Goal: Task Accomplishment & Management: Complete application form

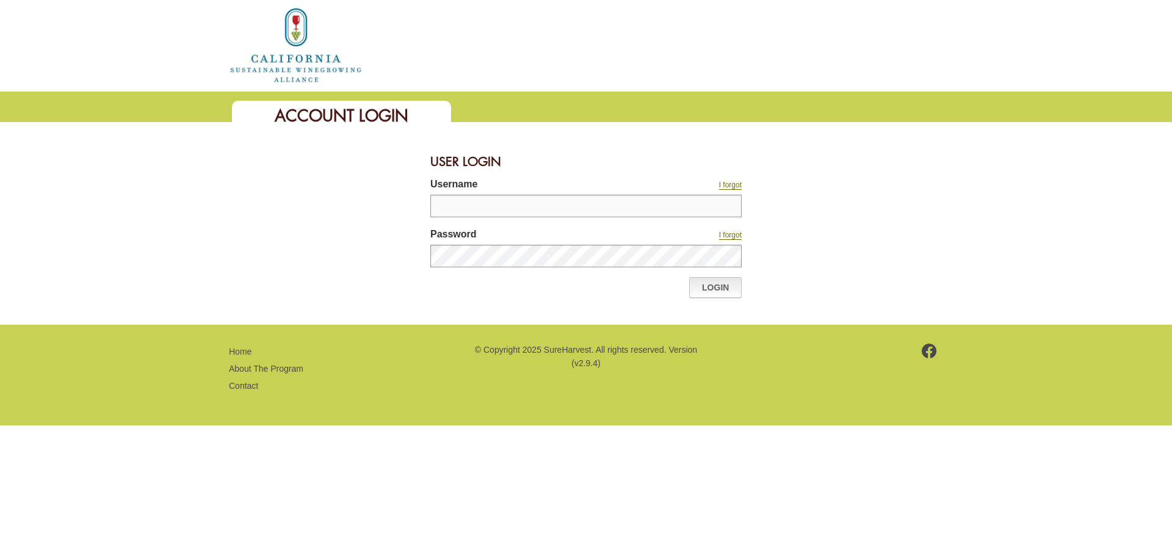
type input "**********"
click at [721, 296] on link "Login" at bounding box center [715, 287] width 53 height 21
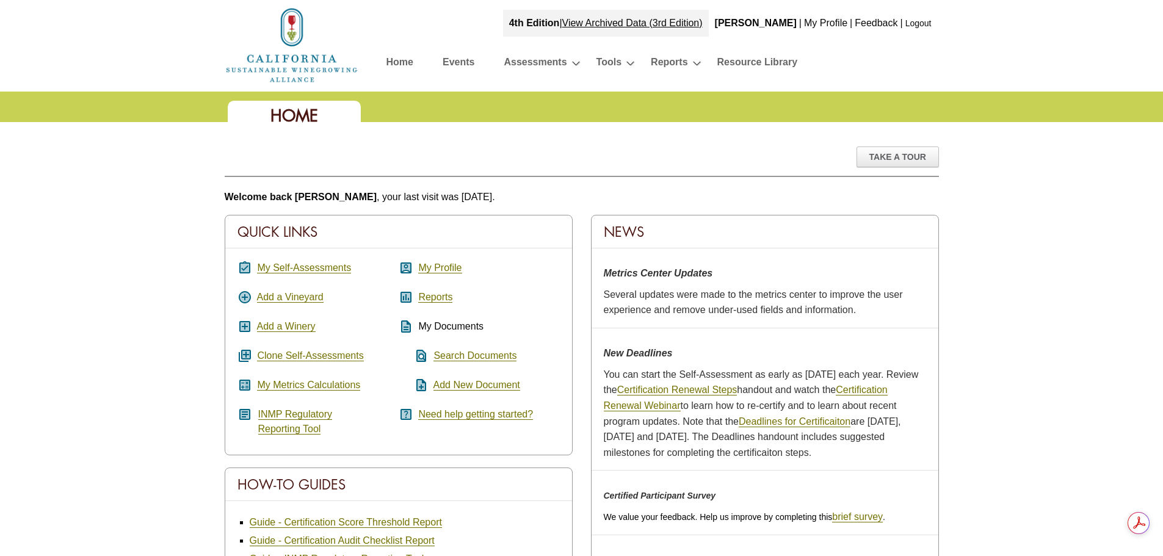
click at [749, 61] on link "Resource Library" at bounding box center [758, 64] width 81 height 21
click at [284, 269] on link "My Self-Assessments" at bounding box center [304, 268] width 94 height 11
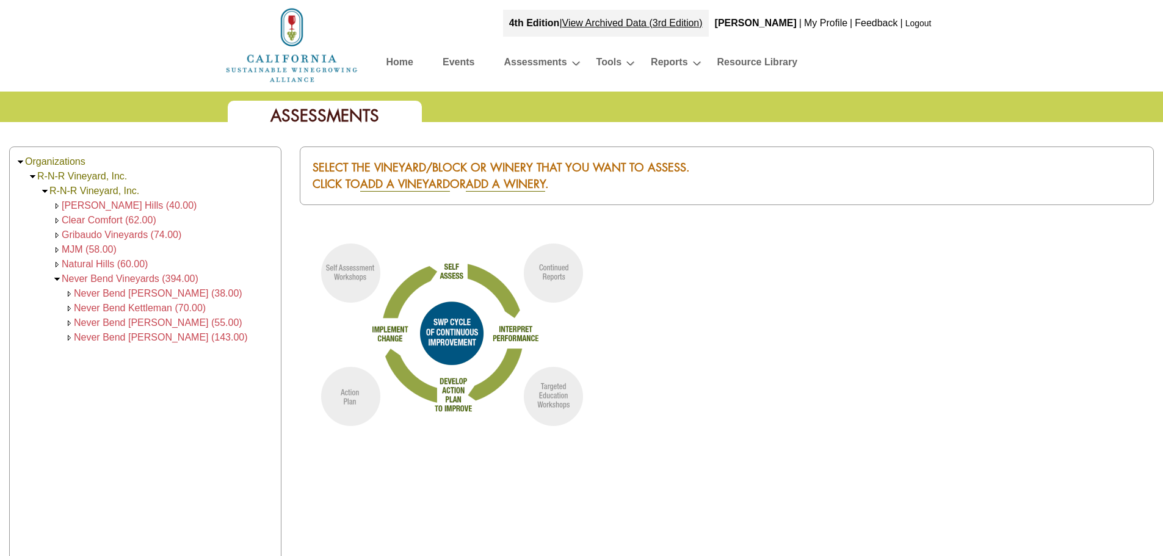
click at [95, 210] on span "[PERSON_NAME] Hills (40.00)" at bounding box center [129, 205] width 135 height 10
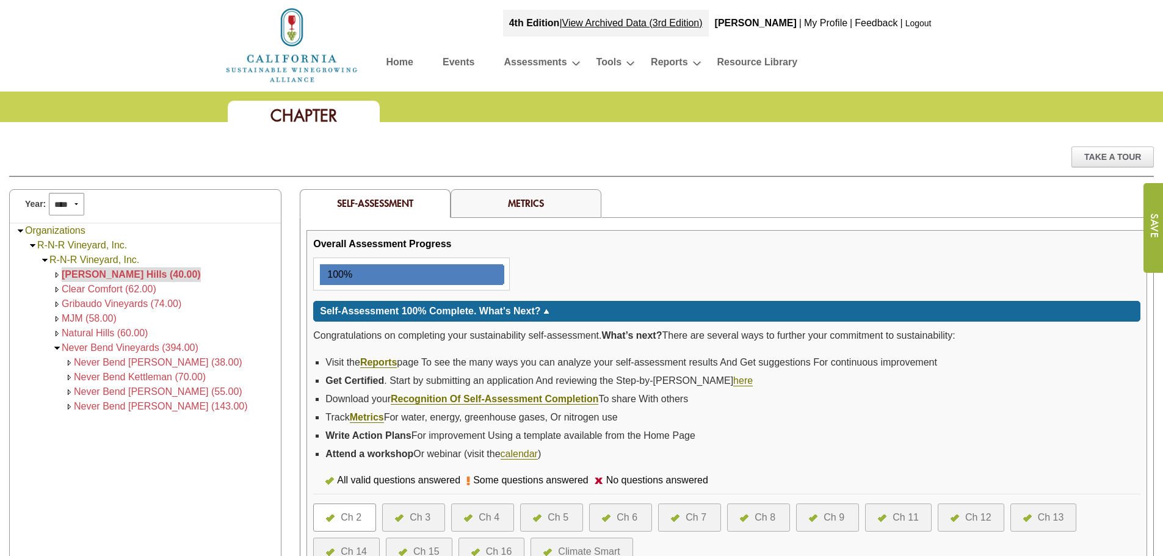
click at [742, 62] on link "Resource Library" at bounding box center [758, 64] width 81 height 21
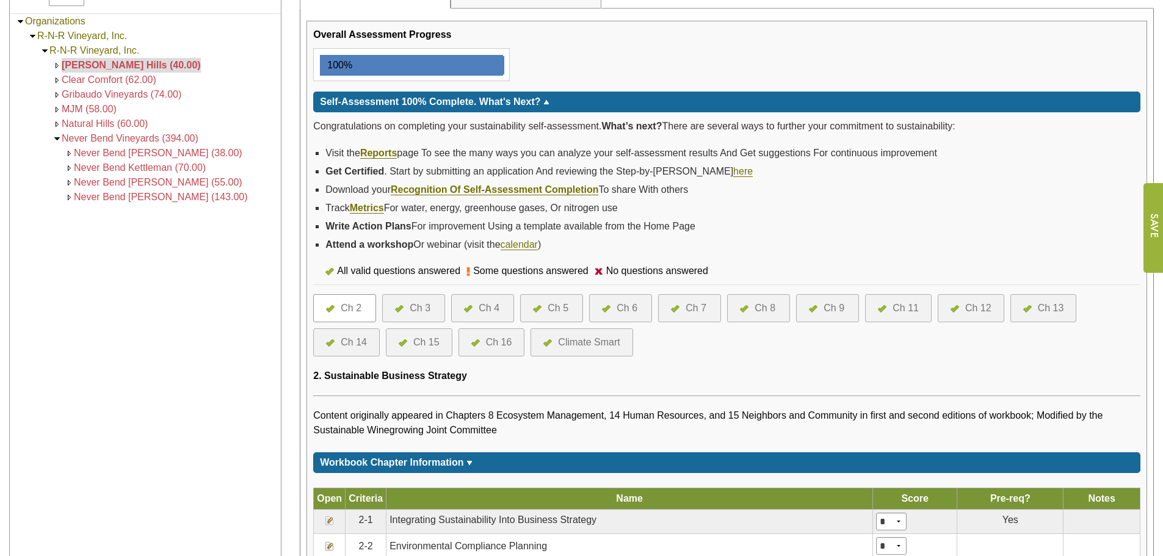
scroll to position [305, 0]
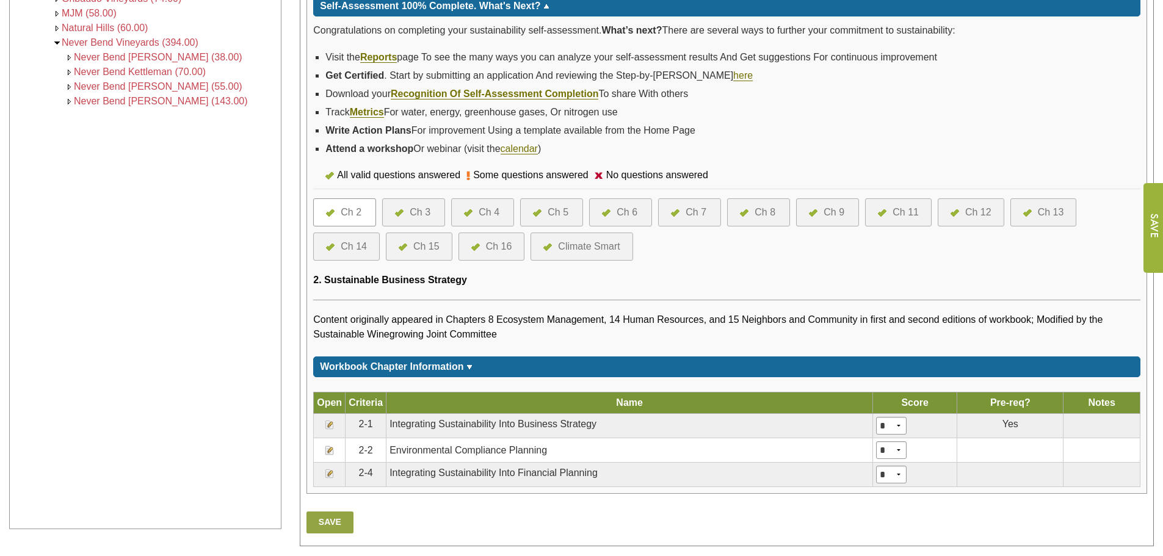
click at [402, 219] on div at bounding box center [402, 212] width 15 height 15
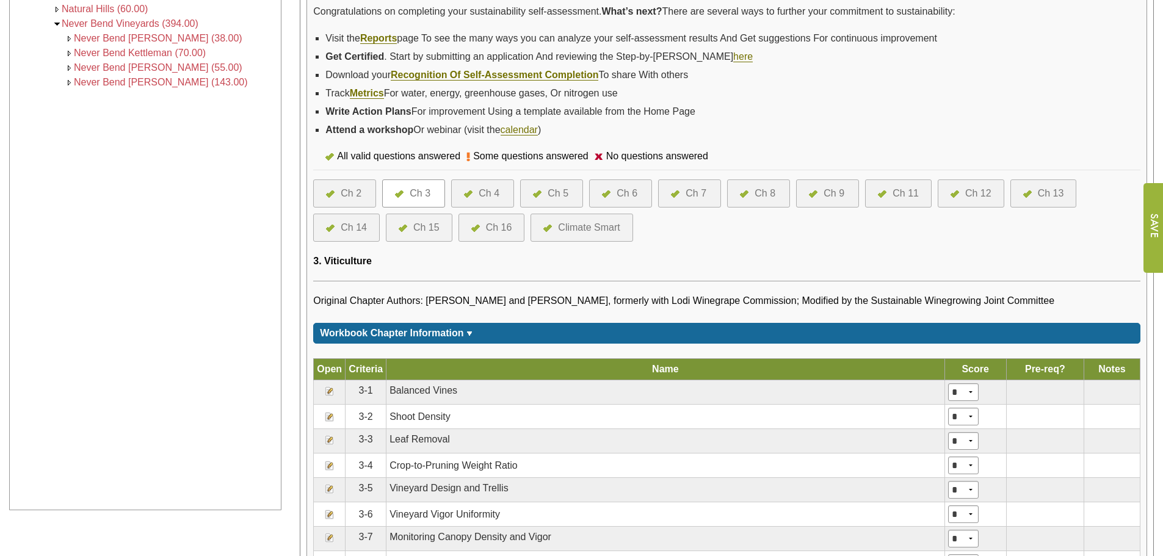
scroll to position [427, 0]
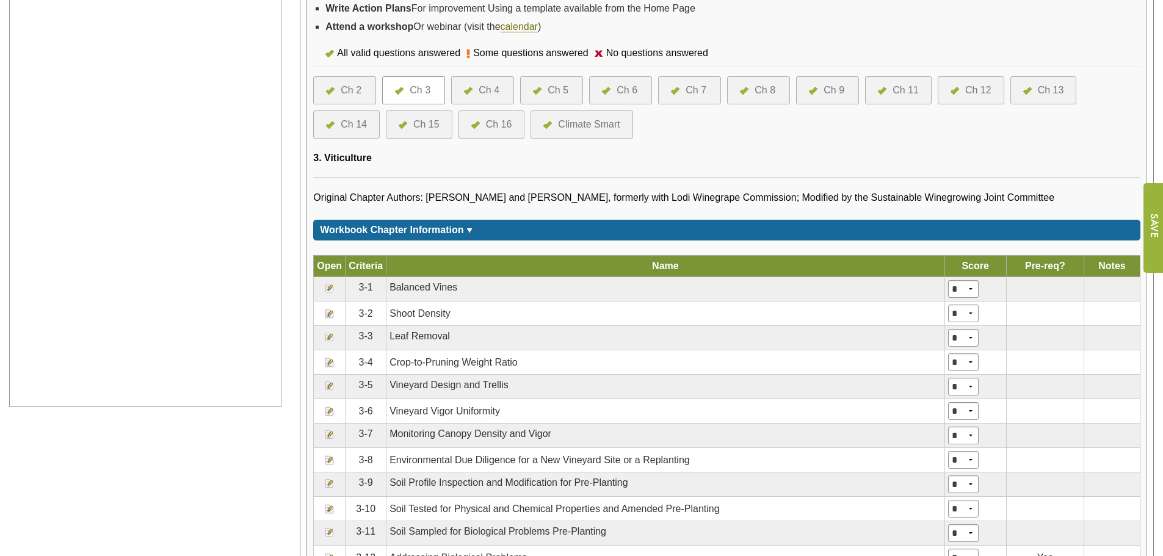
click at [481, 89] on div "Ch 4" at bounding box center [489, 90] width 21 height 15
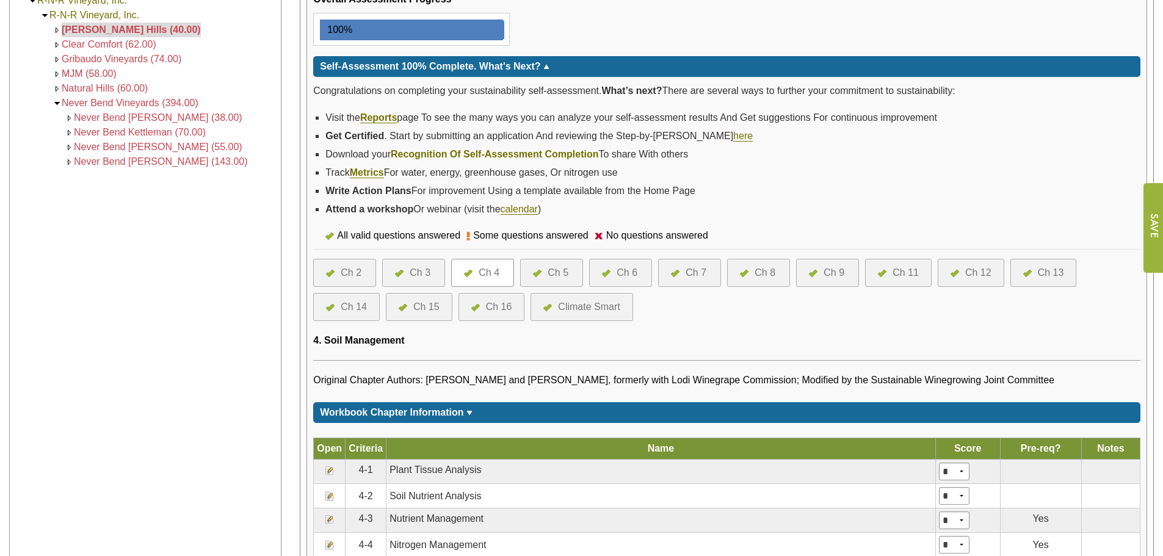
scroll to position [244, 0]
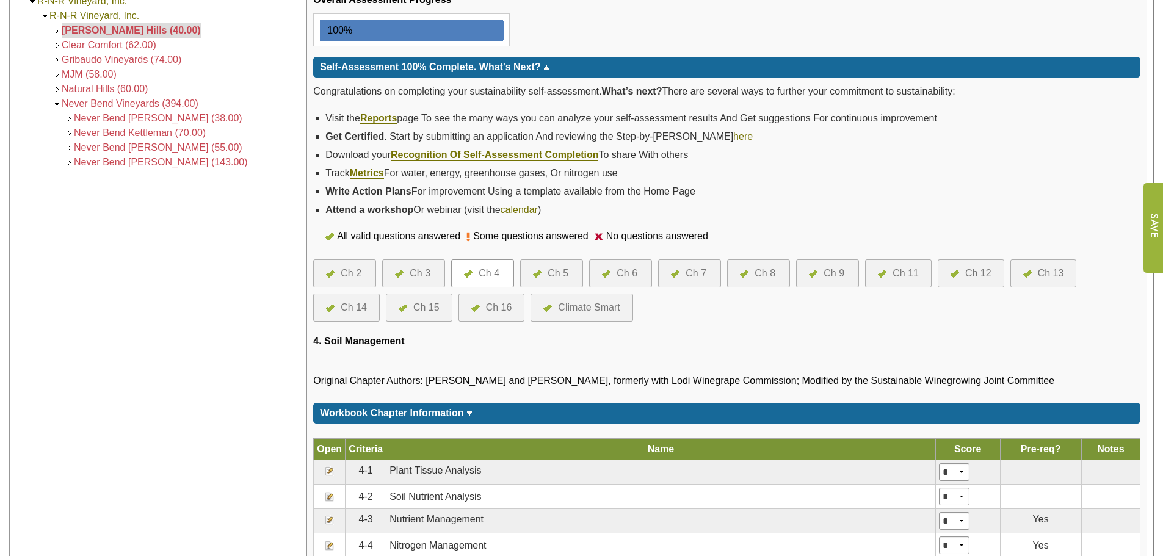
click at [556, 269] on div "Ch 5" at bounding box center [558, 273] width 21 height 15
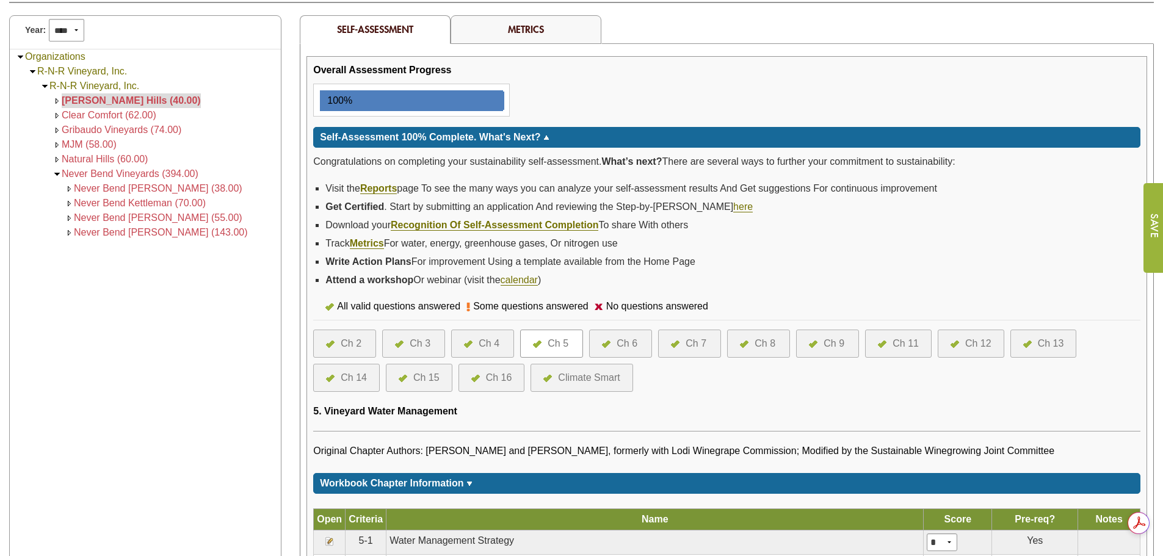
click at [617, 339] on div "Ch 6" at bounding box center [627, 343] width 21 height 15
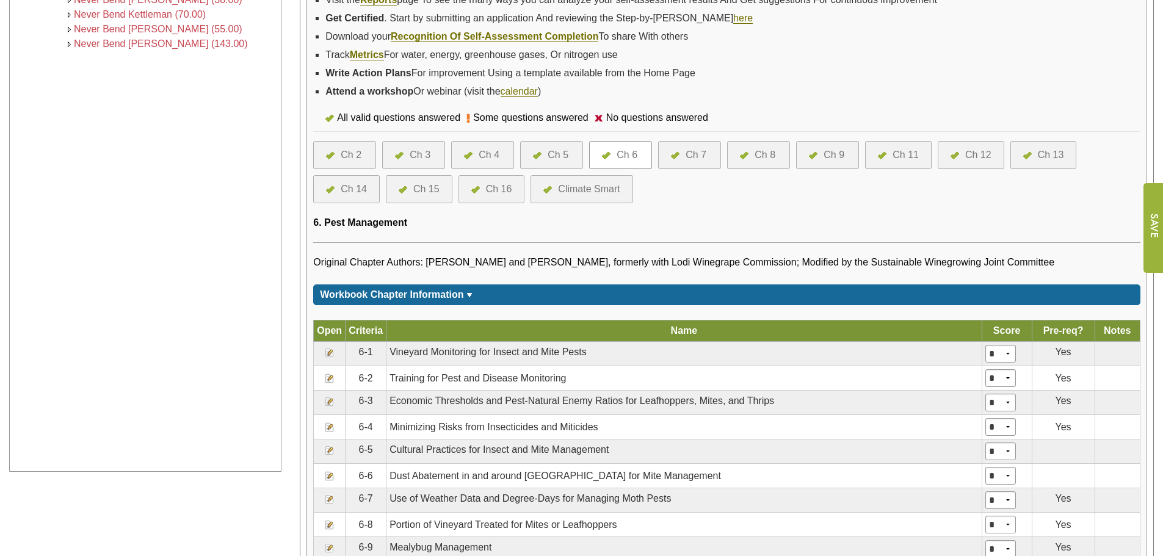
scroll to position [183, 0]
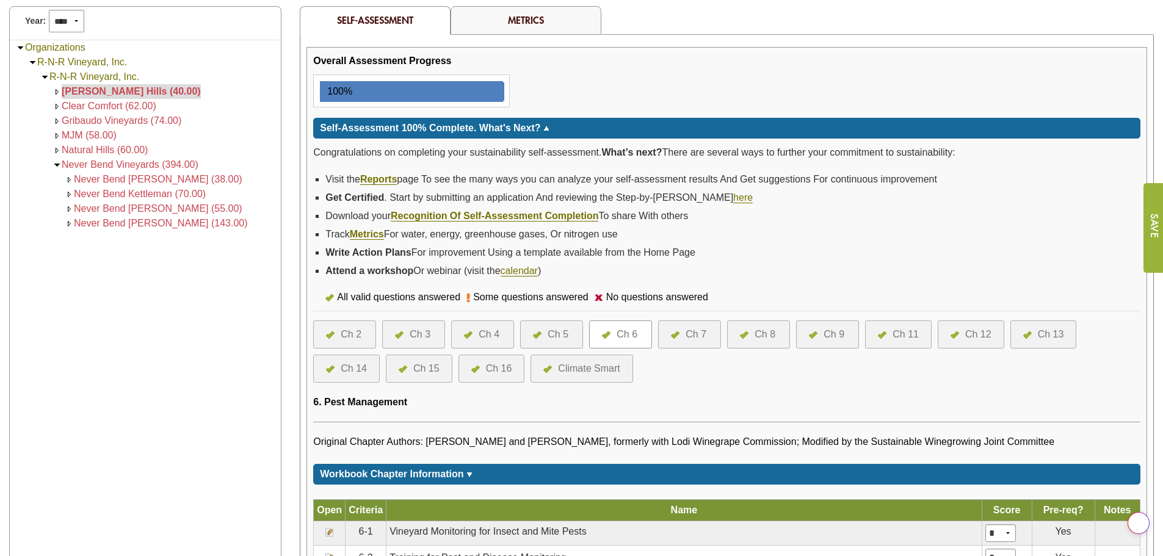
click at [674, 340] on div at bounding box center [678, 334] width 15 height 15
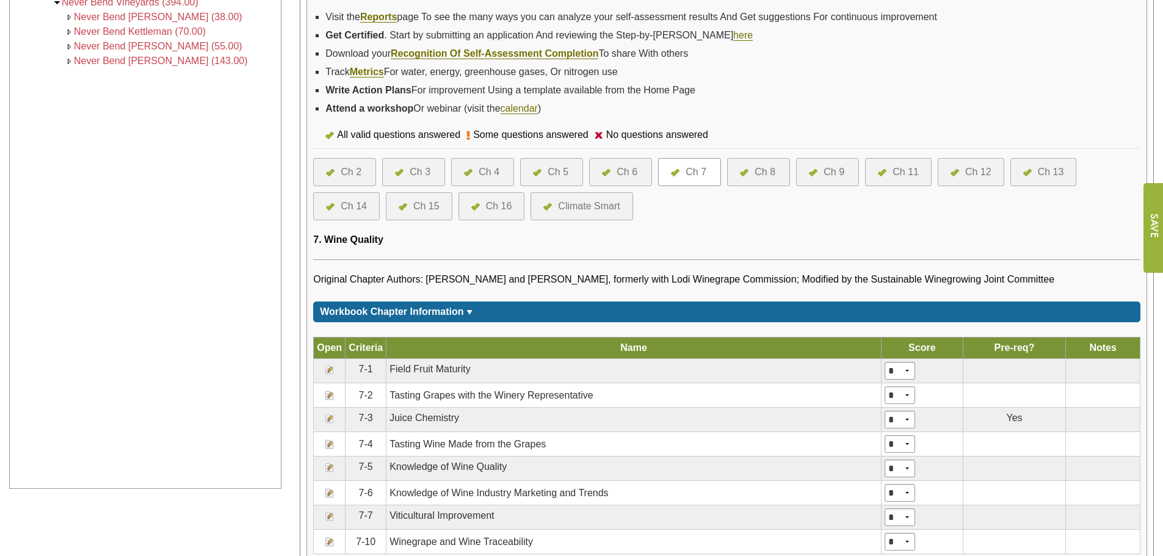
scroll to position [345, 0]
click at [756, 178] on div "Ch 8" at bounding box center [765, 172] width 21 height 15
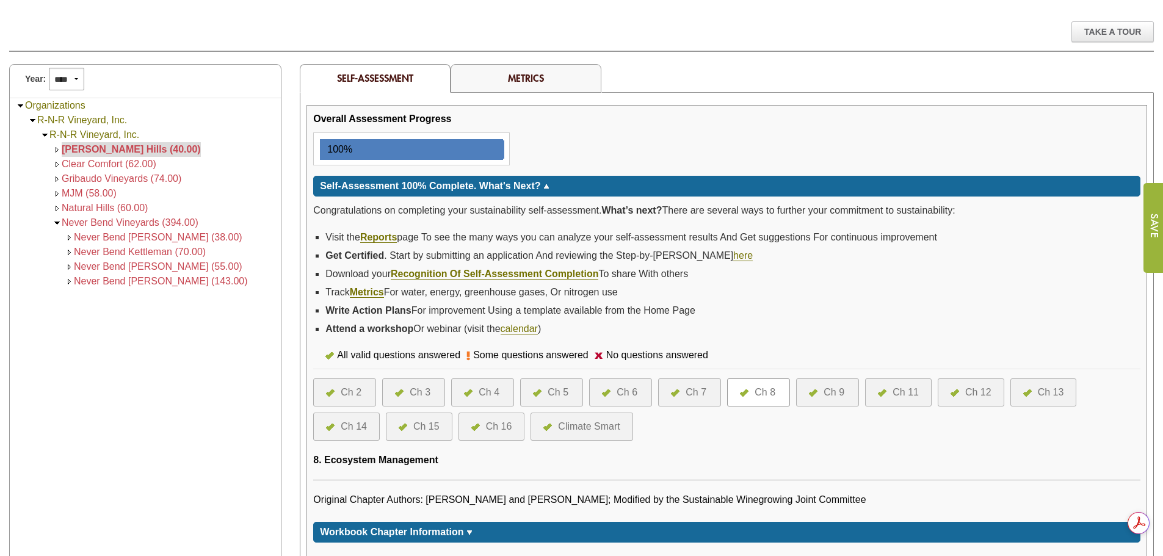
click at [833, 385] on div "Ch 9" at bounding box center [834, 392] width 21 height 15
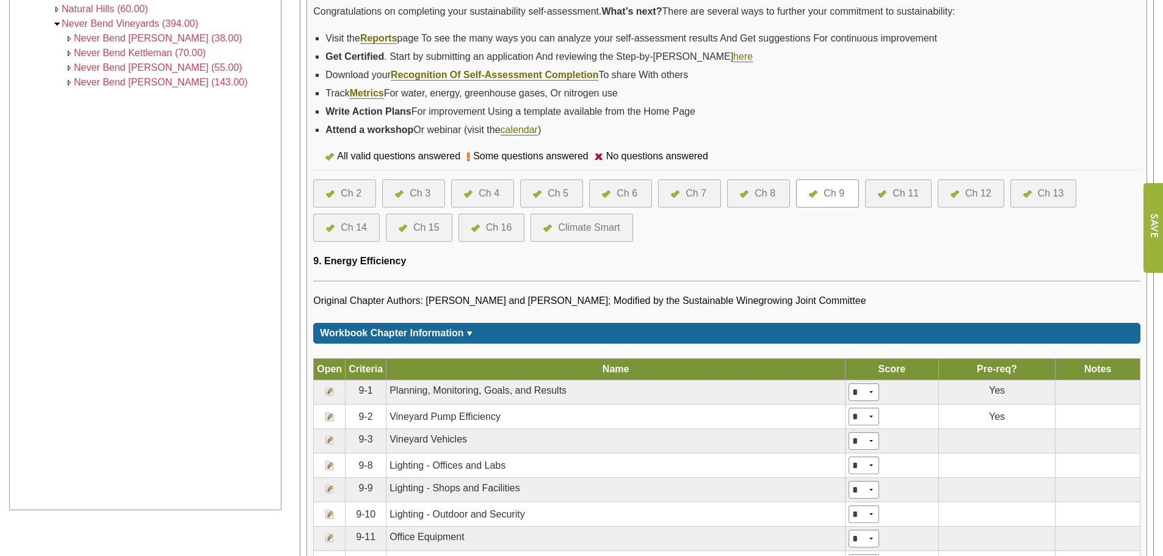
scroll to position [305, 0]
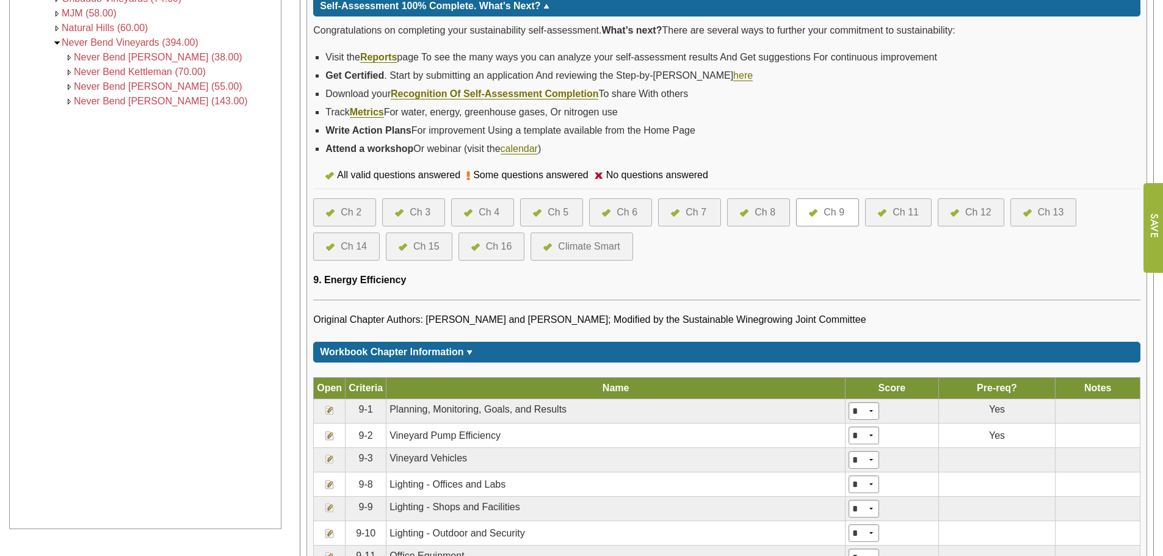
click at [884, 213] on img at bounding box center [882, 212] width 9 height 7
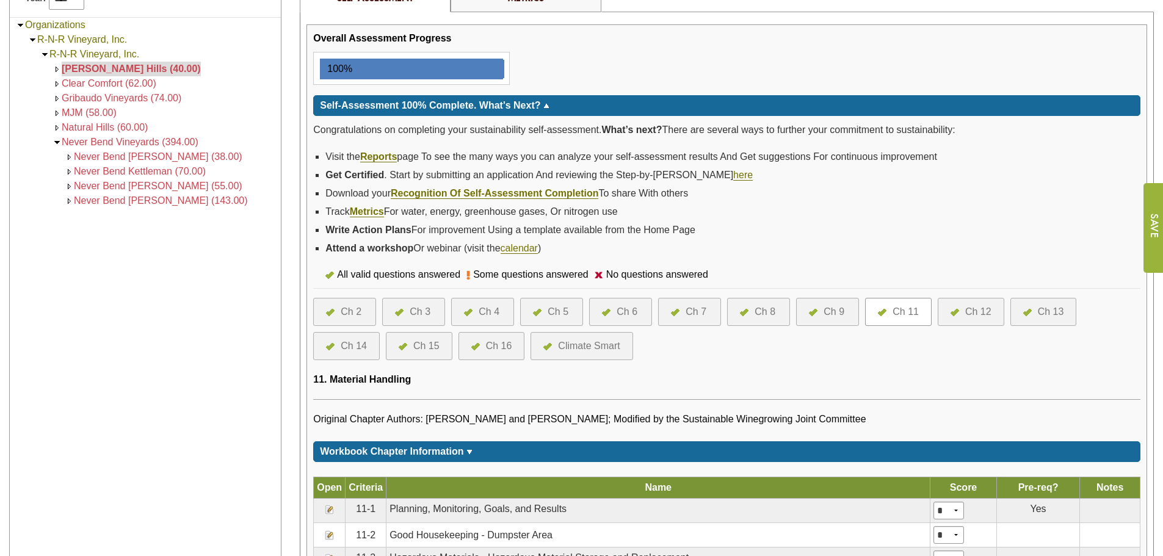
scroll to position [366, 0]
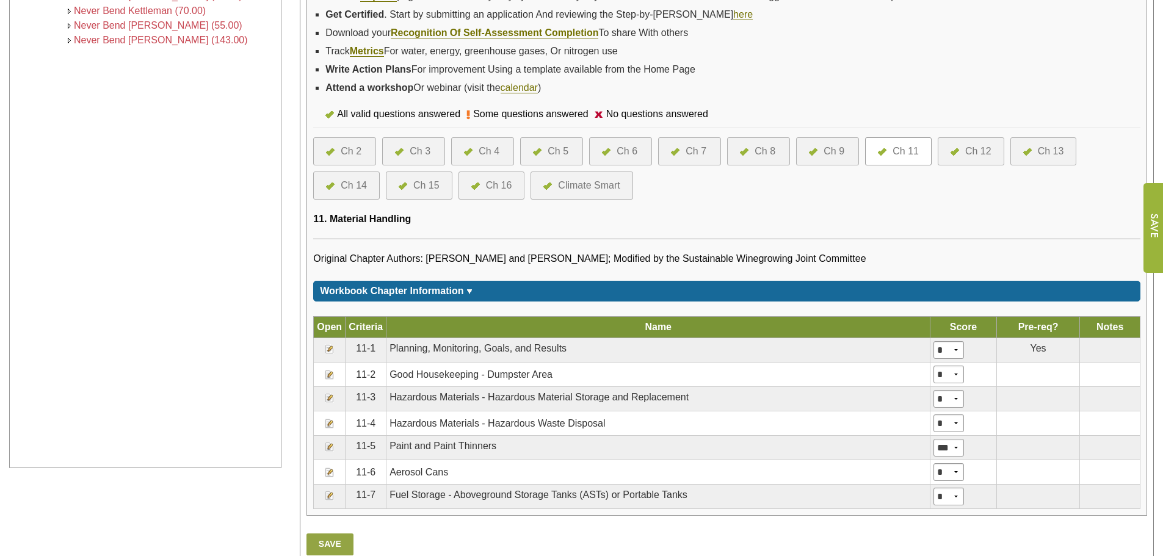
click at [969, 150] on div "Ch 12" at bounding box center [978, 151] width 26 height 15
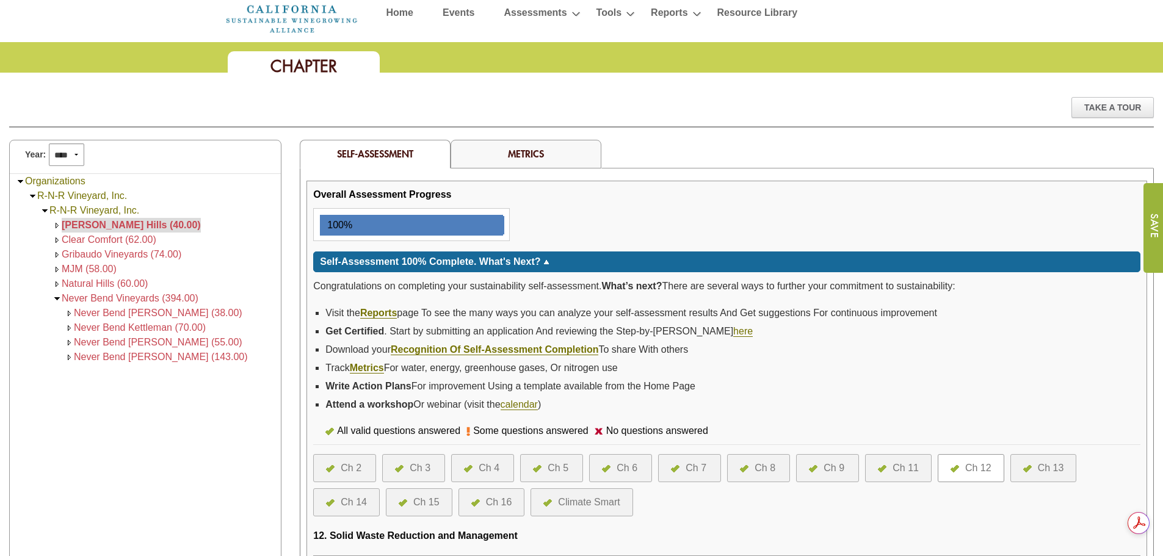
click at [1051, 470] on div "Ch 13" at bounding box center [1051, 468] width 26 height 15
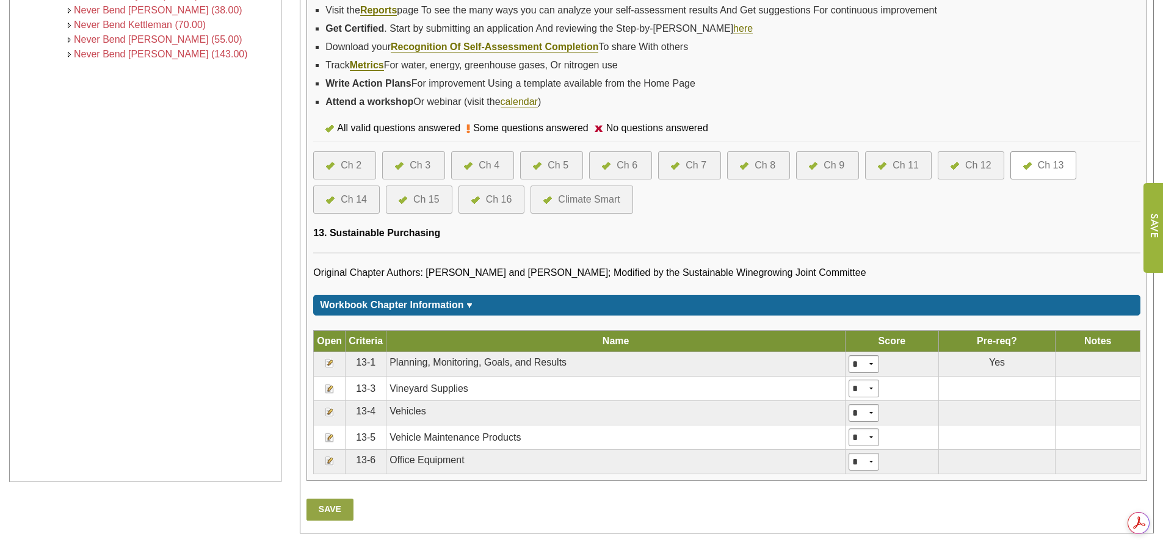
scroll to position [366, 0]
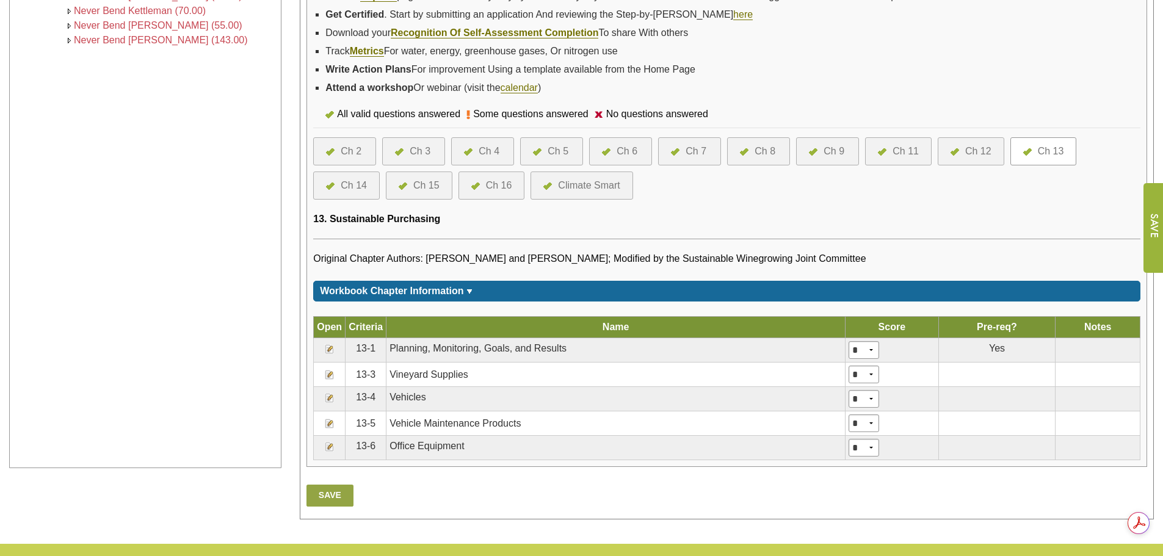
click at [352, 184] on div "Ch 14" at bounding box center [354, 185] width 26 height 15
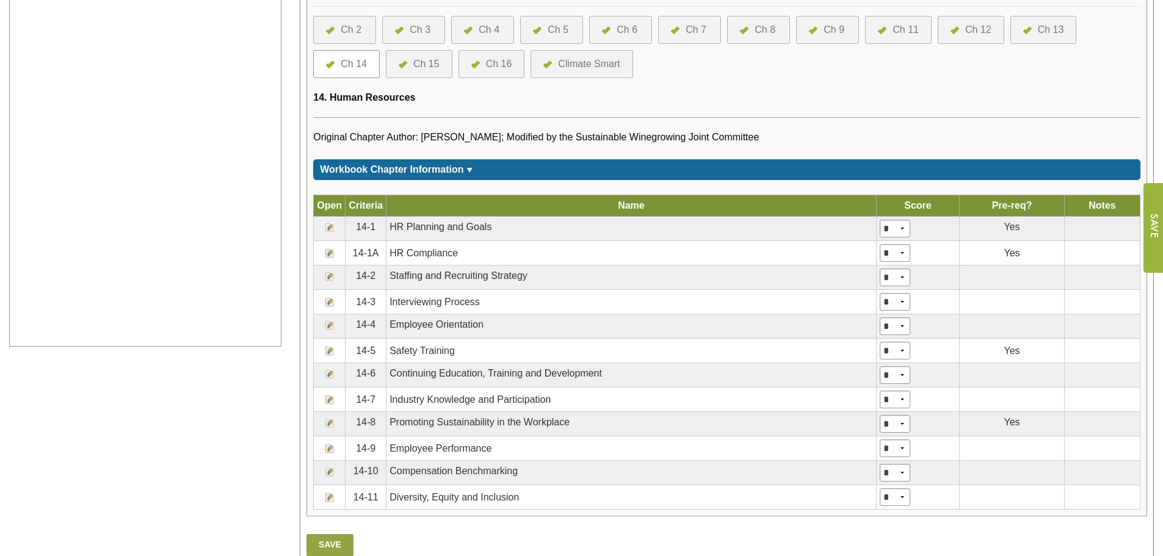
scroll to position [489, 0]
click at [329, 228] on img at bounding box center [330, 227] width 10 height 10
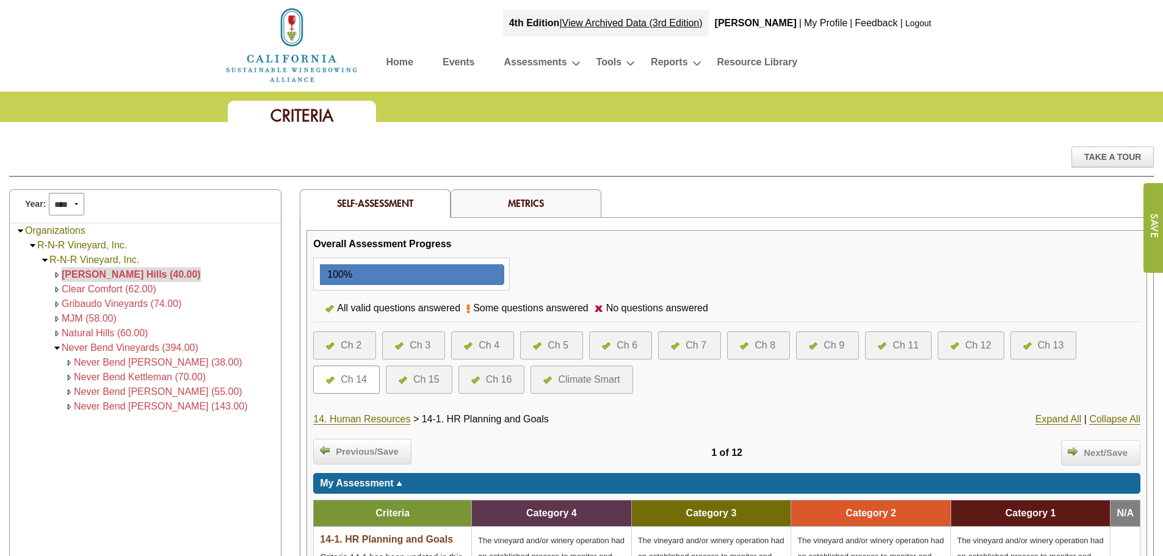
scroll to position [305, 0]
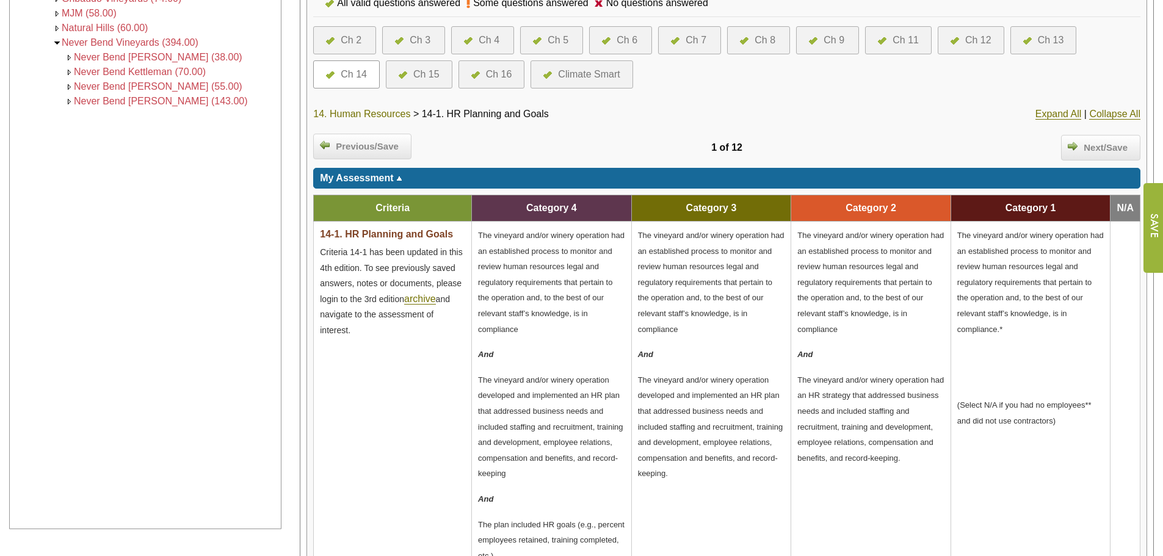
click at [387, 118] on link "14. Human Resources" at bounding box center [361, 114] width 97 height 11
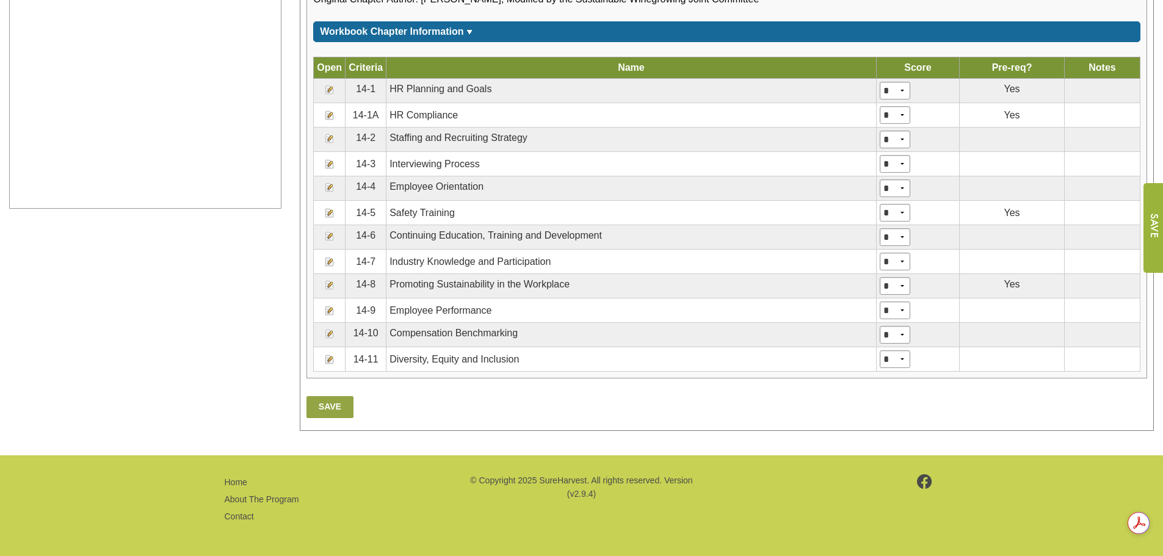
scroll to position [443, 0]
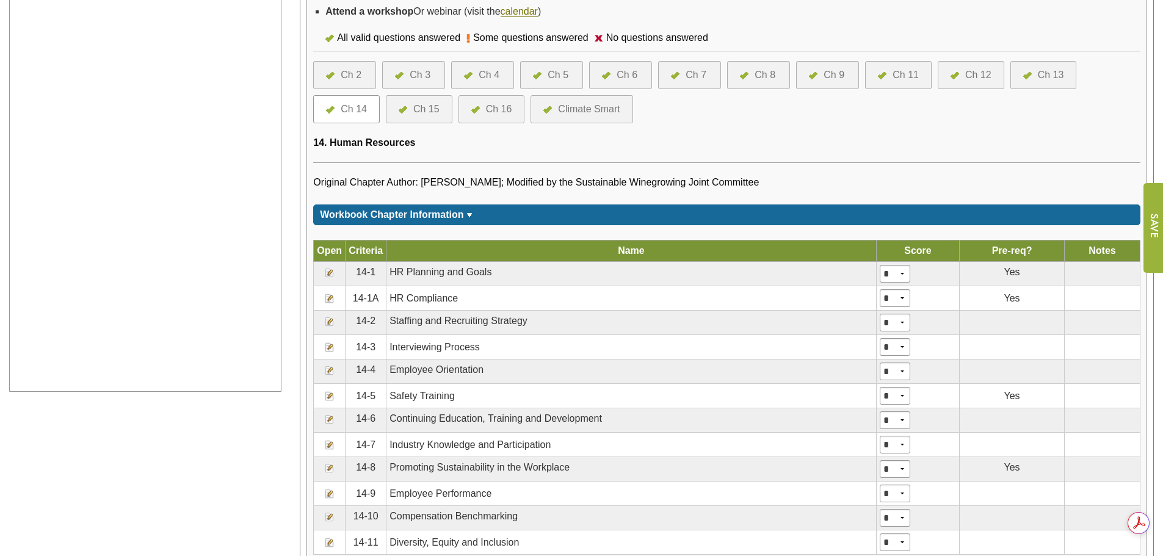
click at [327, 299] on img at bounding box center [330, 299] width 10 height 10
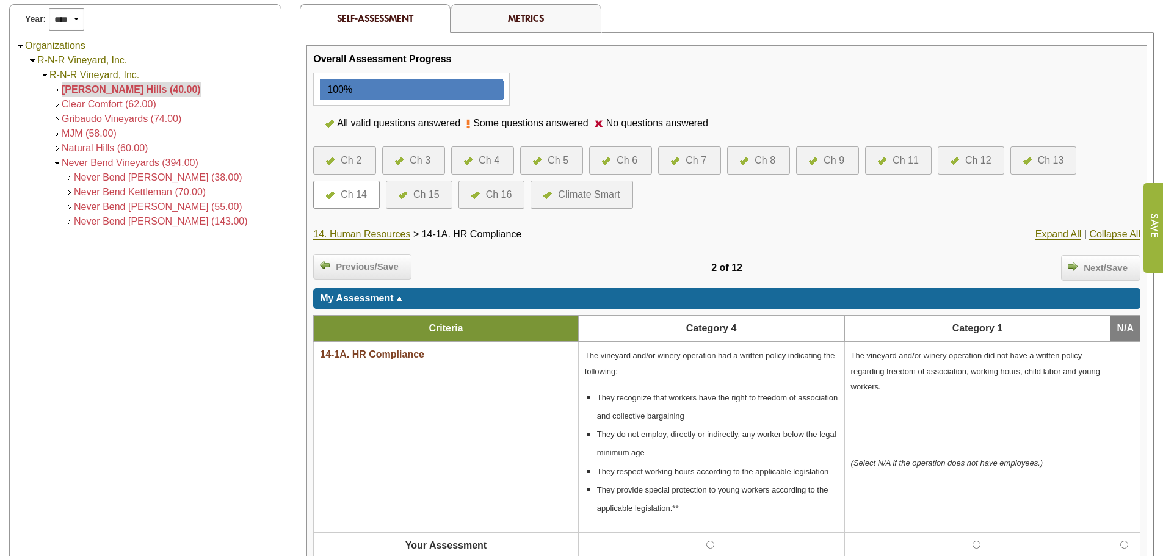
scroll to position [183, 0]
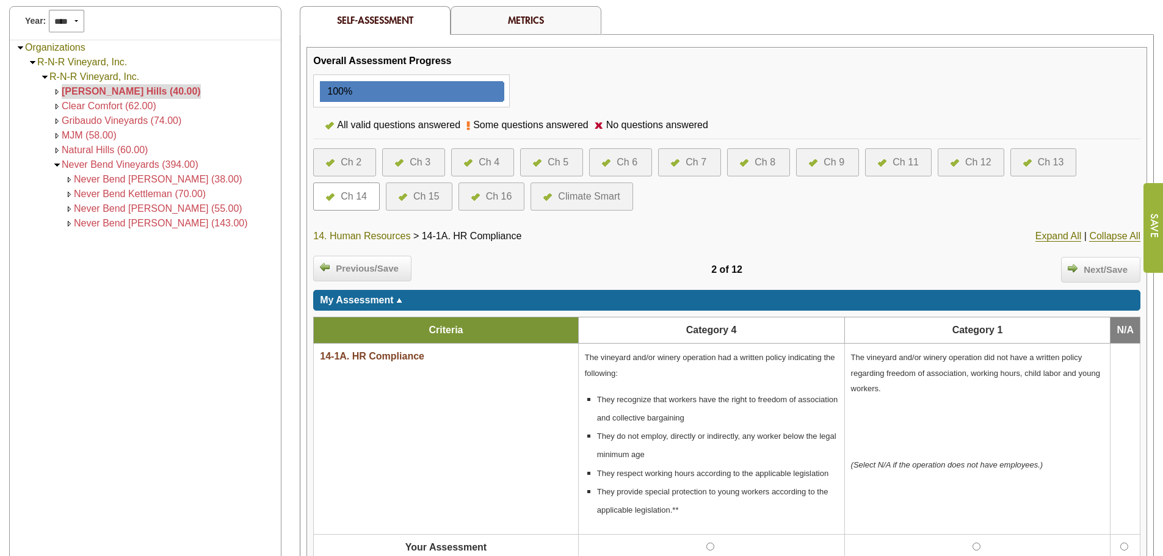
click at [385, 232] on link "14. Human Resources" at bounding box center [361, 236] width 97 height 11
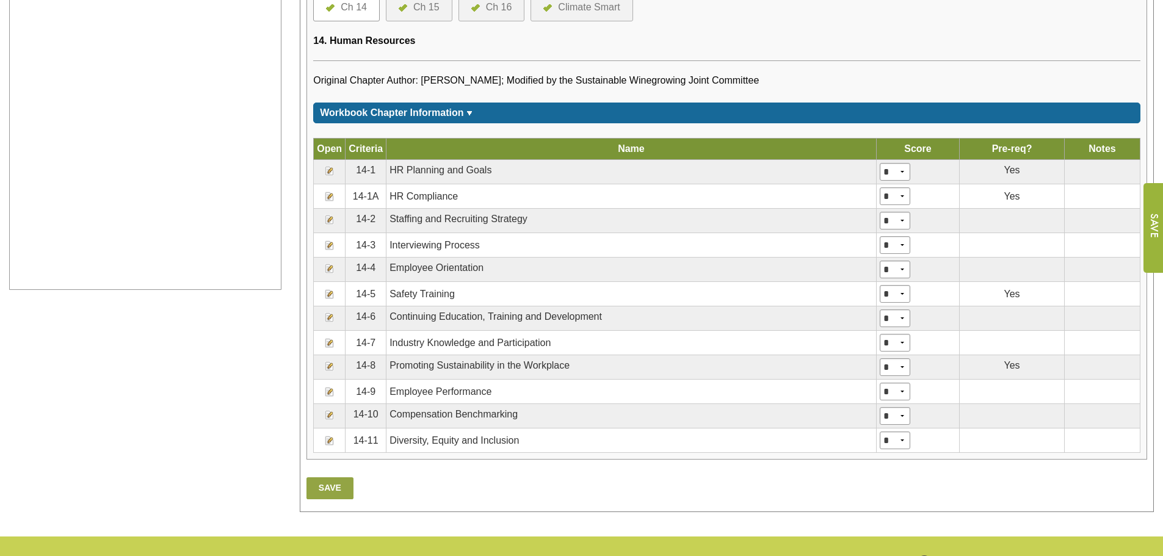
scroll to position [611, 0]
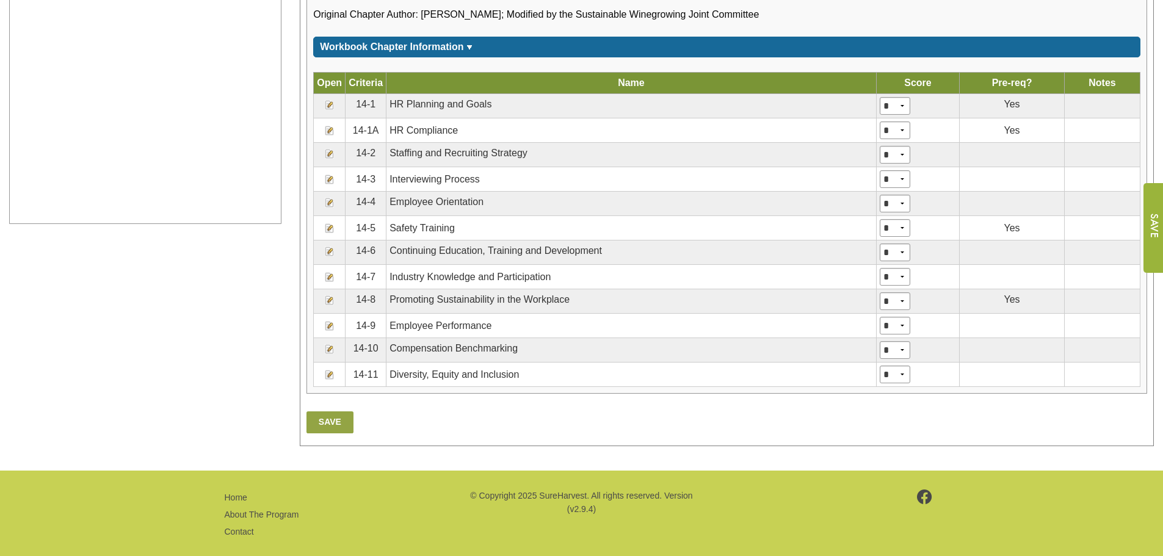
click at [329, 106] on img at bounding box center [330, 105] width 10 height 10
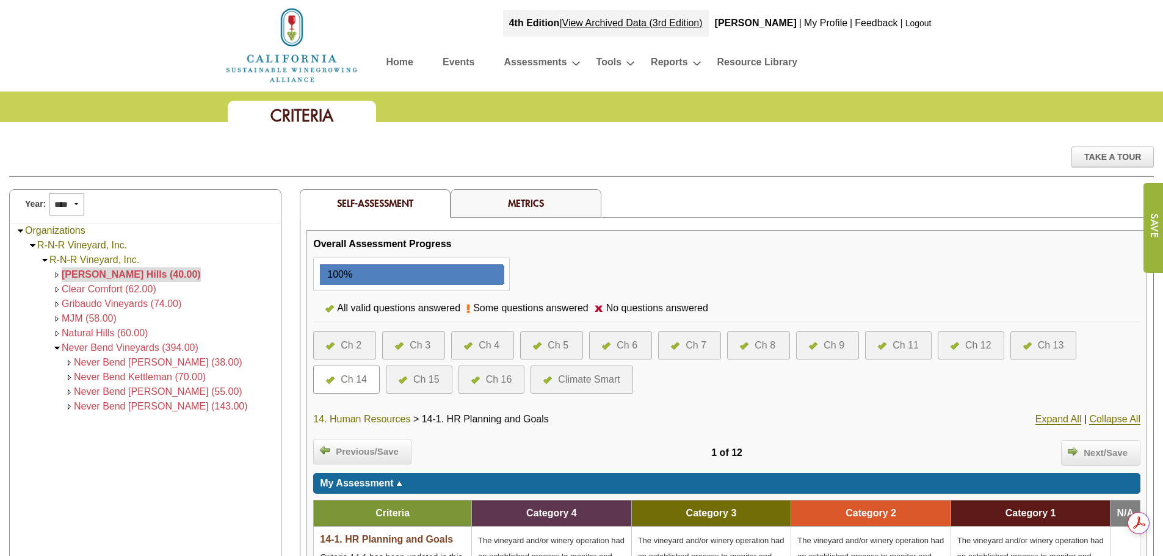
click at [372, 419] on link "14. Human Resources" at bounding box center [361, 419] width 97 height 11
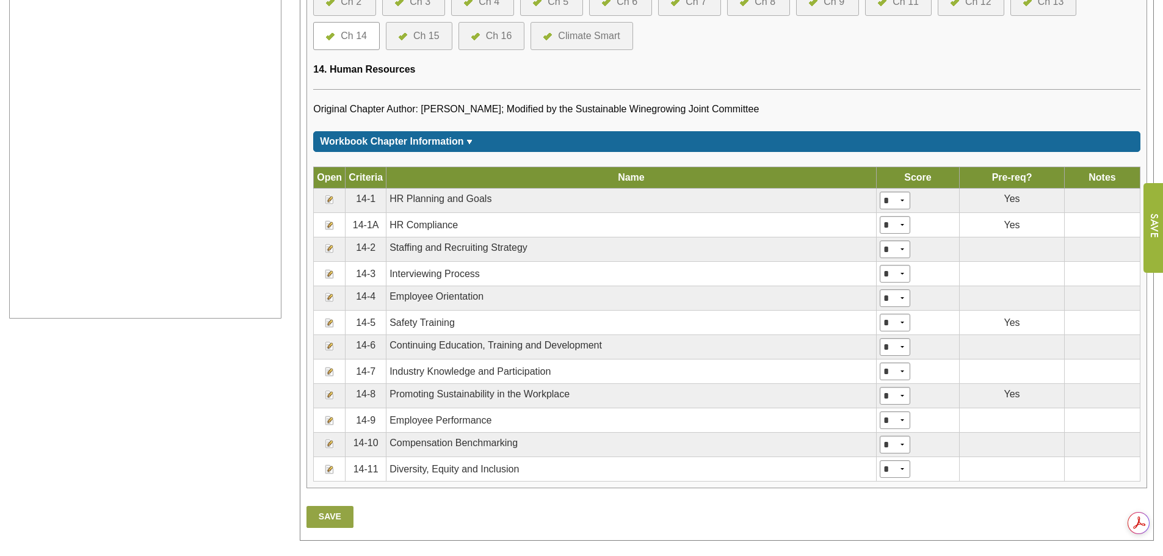
scroll to position [626, 0]
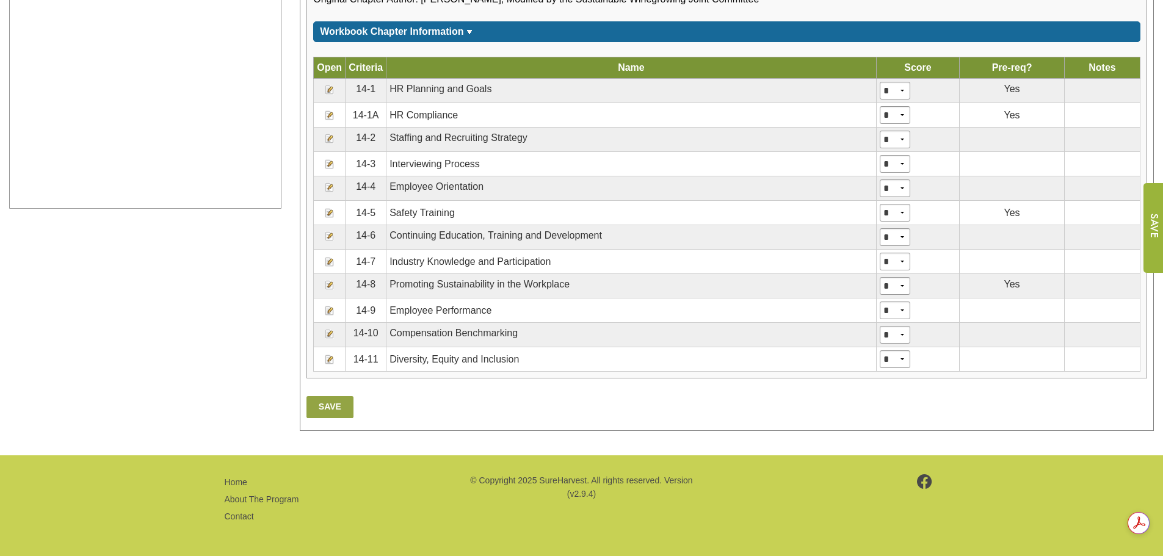
click at [328, 136] on img at bounding box center [330, 139] width 10 height 10
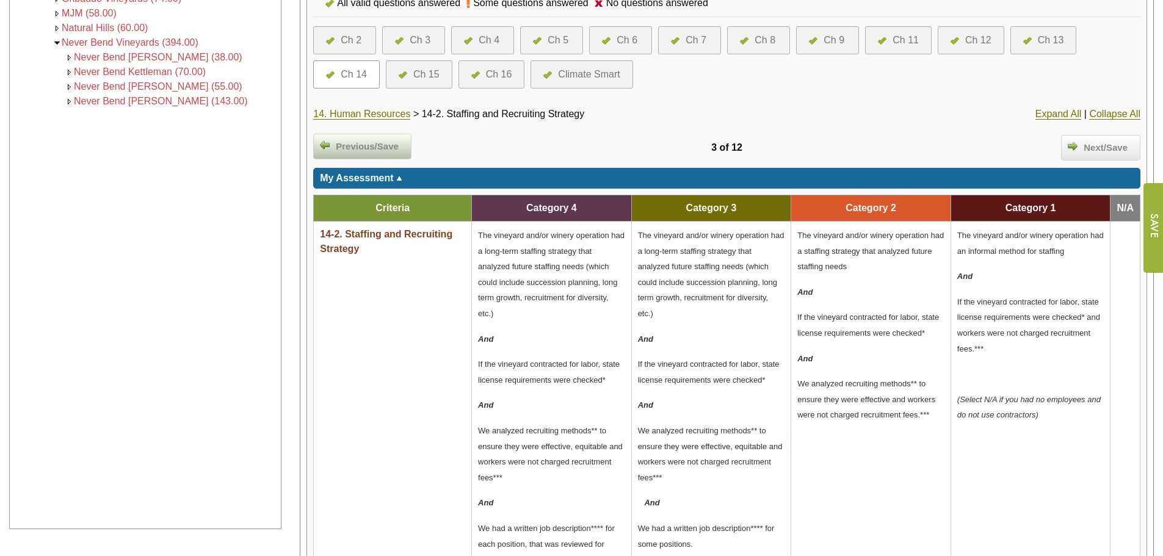
scroll to position [122, 0]
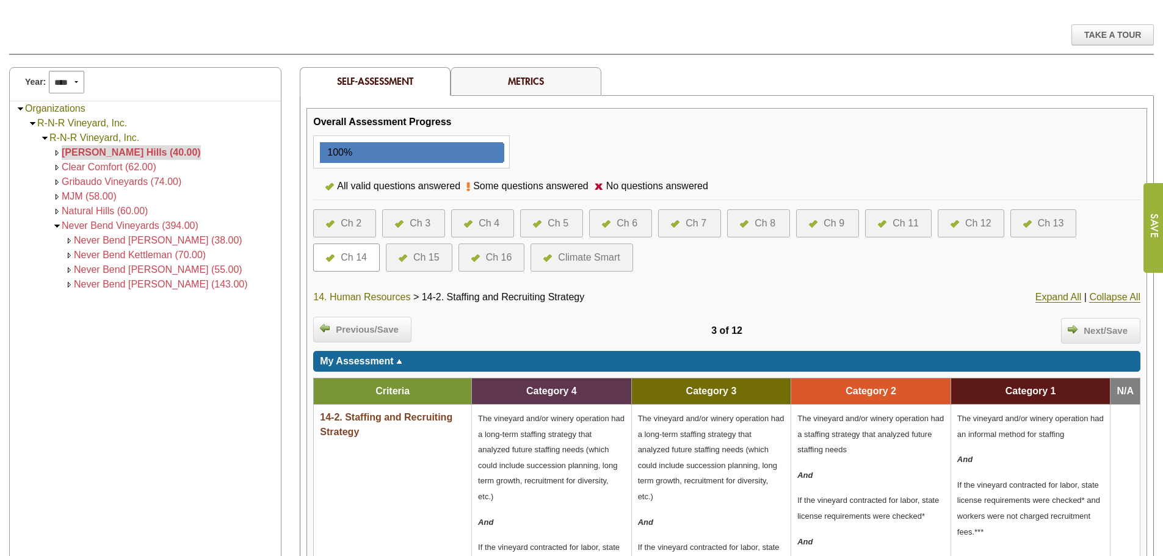
click at [371, 297] on link "14. Human Resources" at bounding box center [361, 297] width 97 height 11
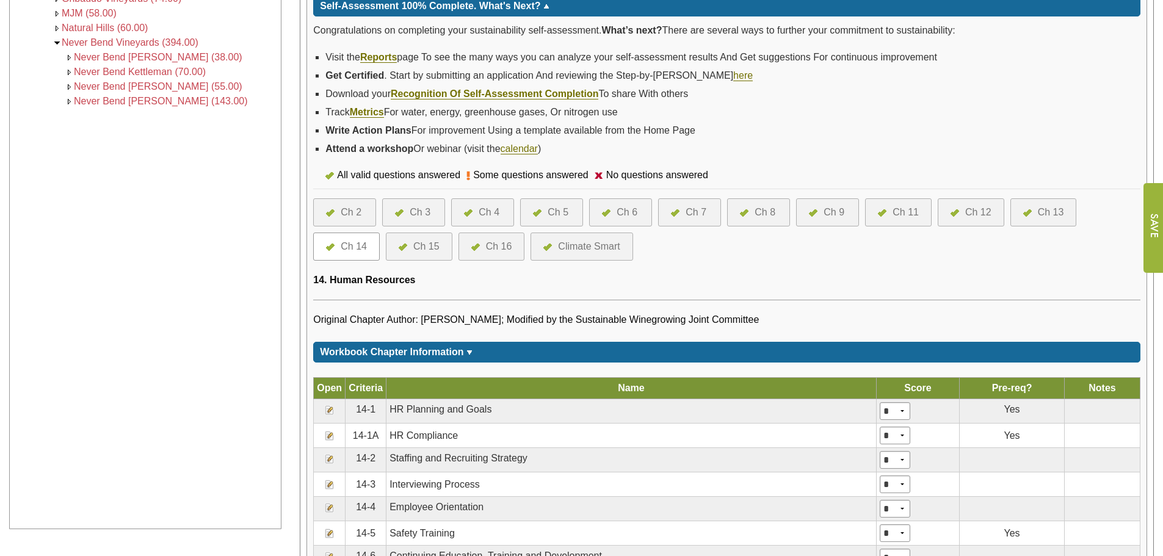
scroll to position [611, 0]
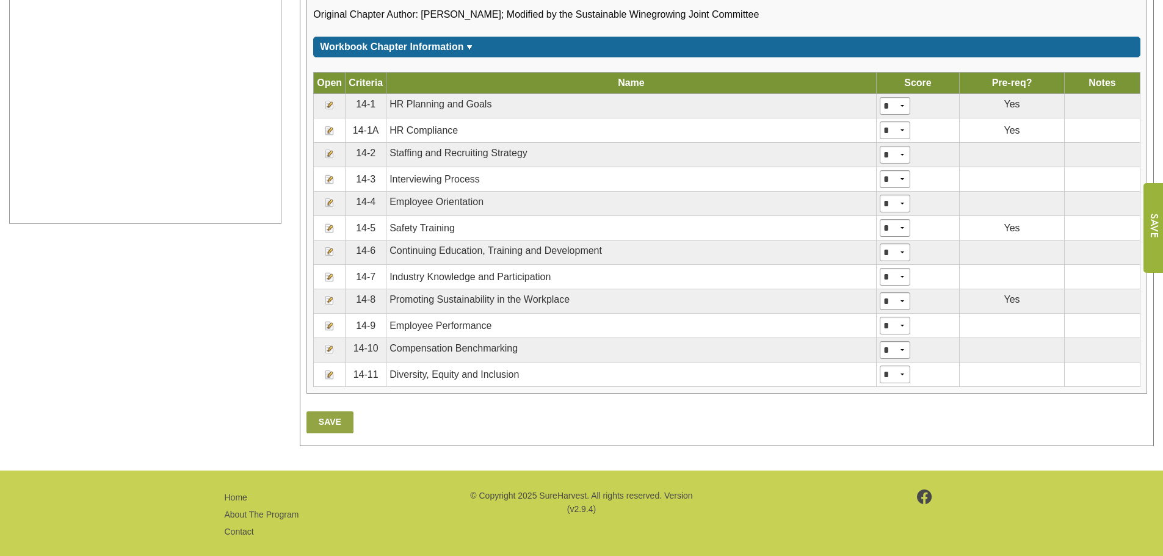
click at [329, 109] on img at bounding box center [330, 105] width 10 height 10
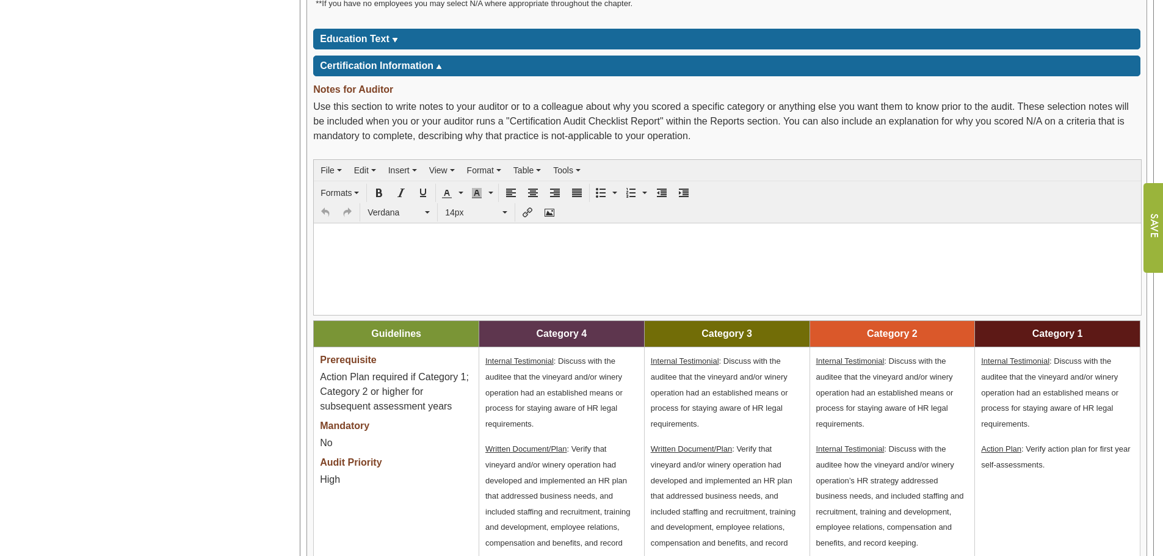
scroll to position [916, 0]
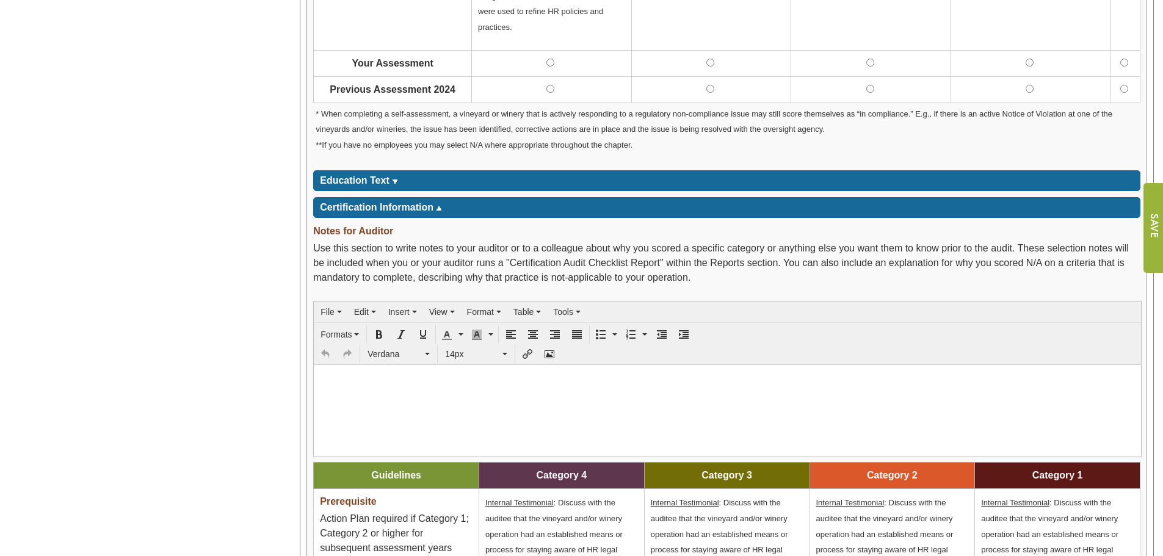
click at [353, 182] on span "Education Text" at bounding box center [355, 180] width 70 height 10
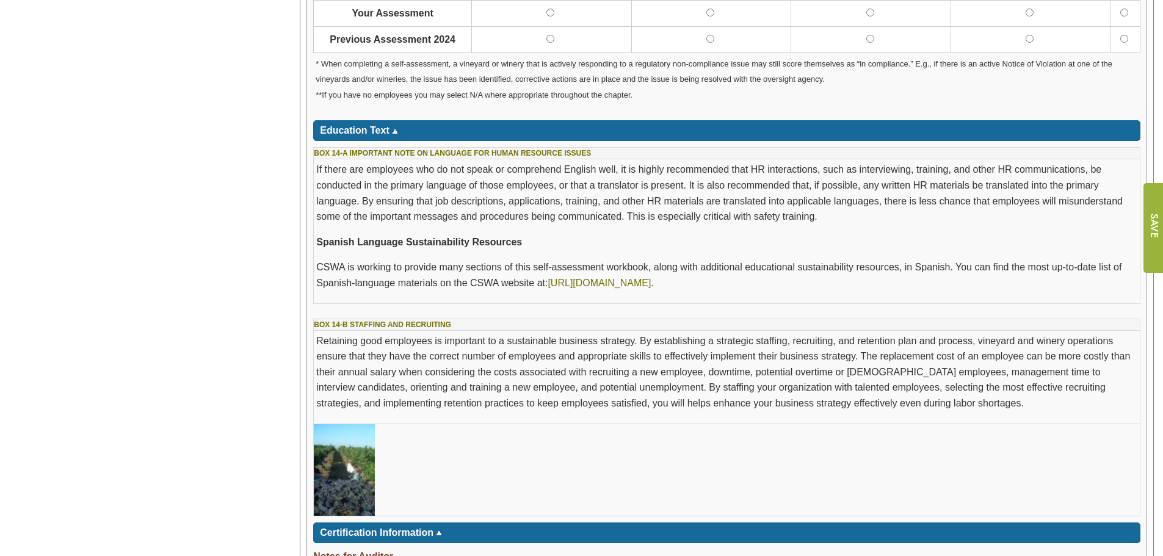
scroll to position [855, 0]
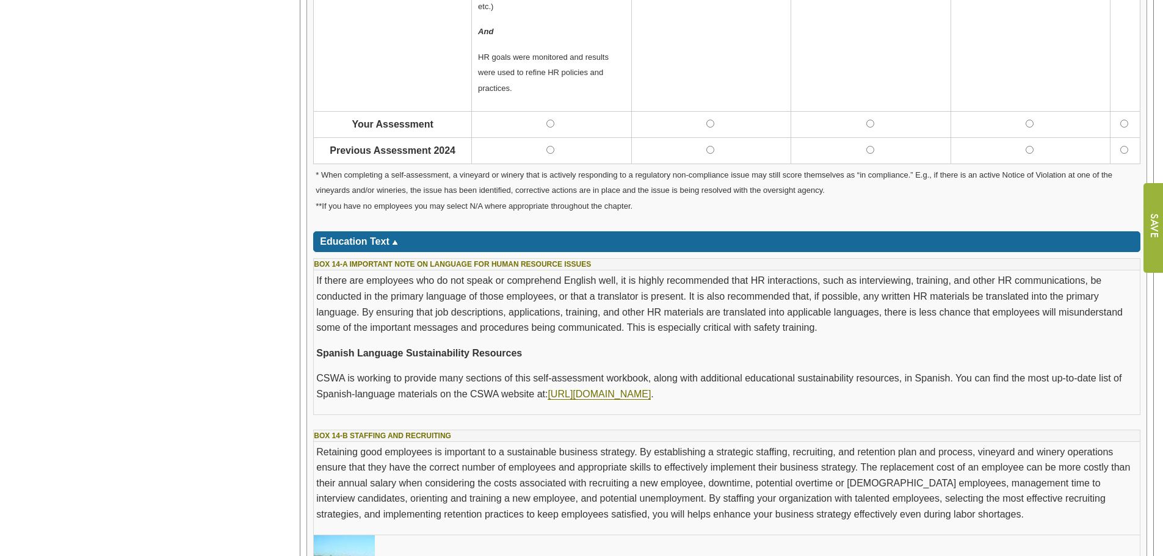
click at [371, 242] on span "Education Text" at bounding box center [355, 241] width 70 height 10
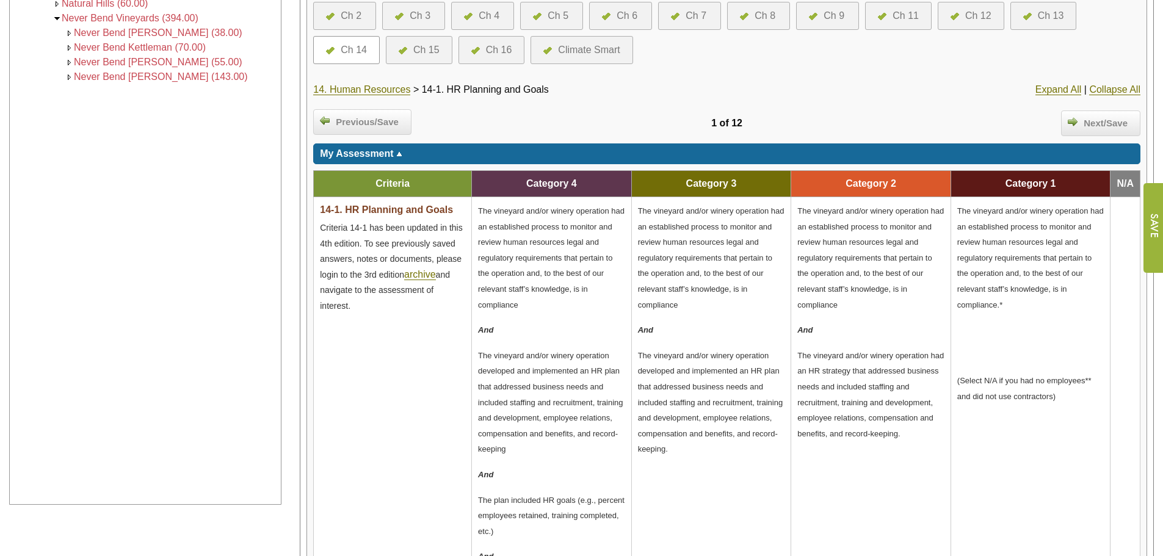
scroll to position [305, 0]
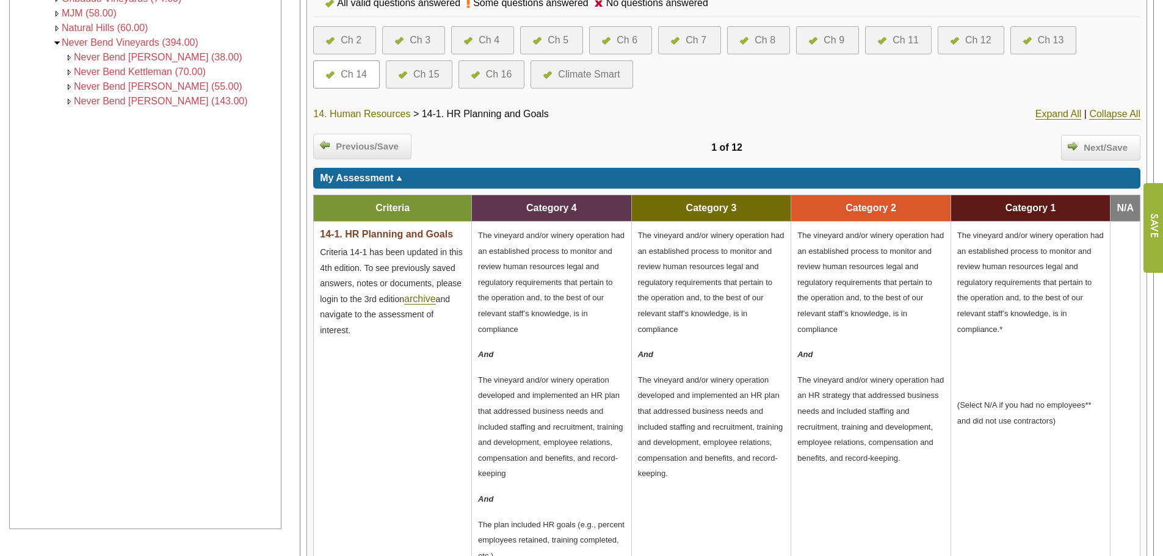
click at [374, 117] on link "14. Human Resources" at bounding box center [361, 114] width 97 height 11
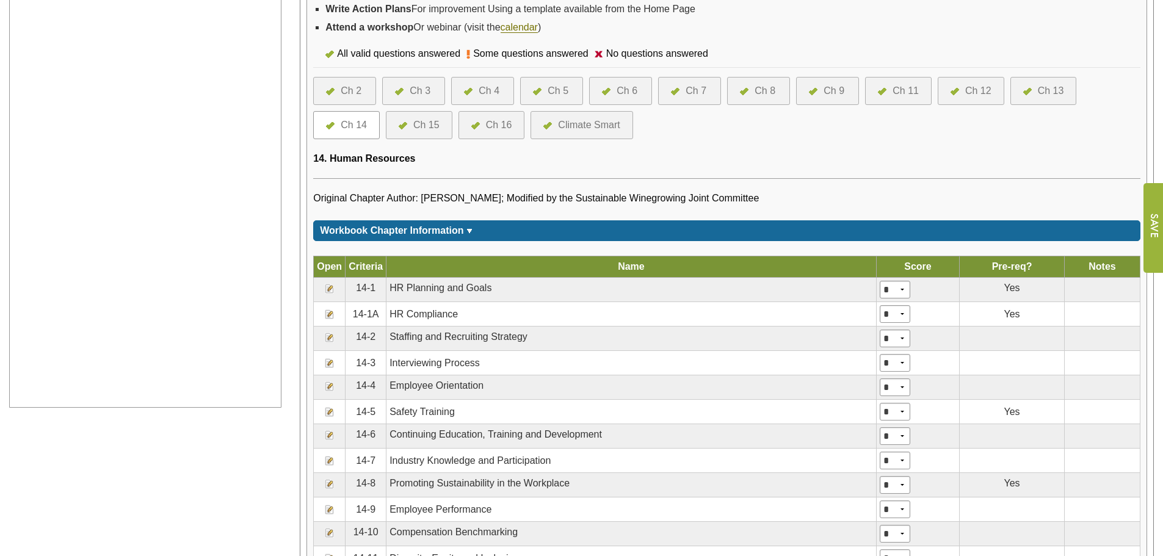
scroll to position [427, 0]
click at [331, 314] on img at bounding box center [330, 314] width 10 height 10
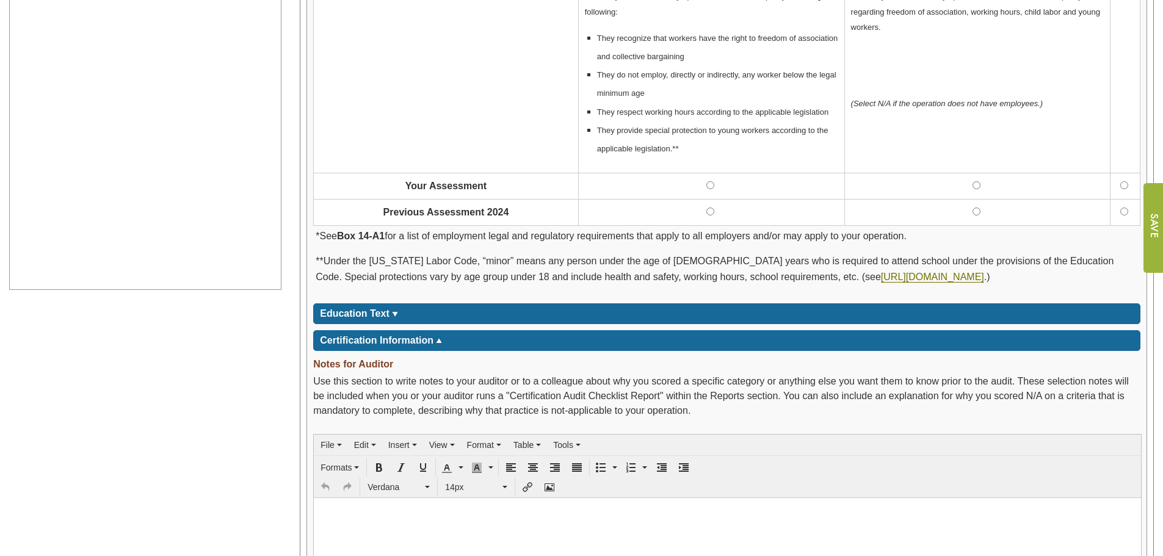
scroll to position [672, 0]
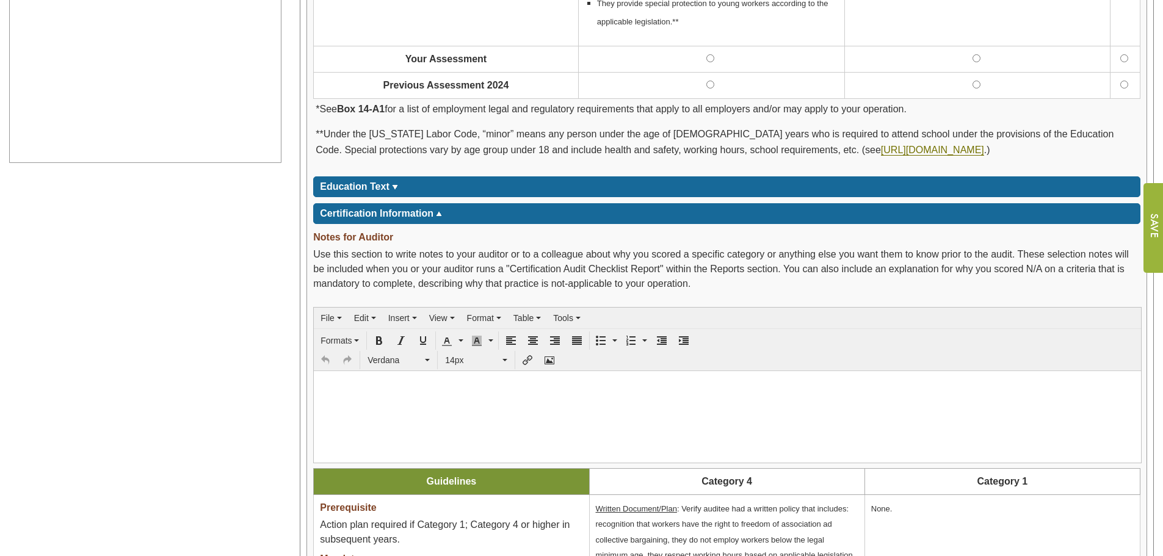
click at [357, 182] on span "Education Text" at bounding box center [355, 186] width 70 height 10
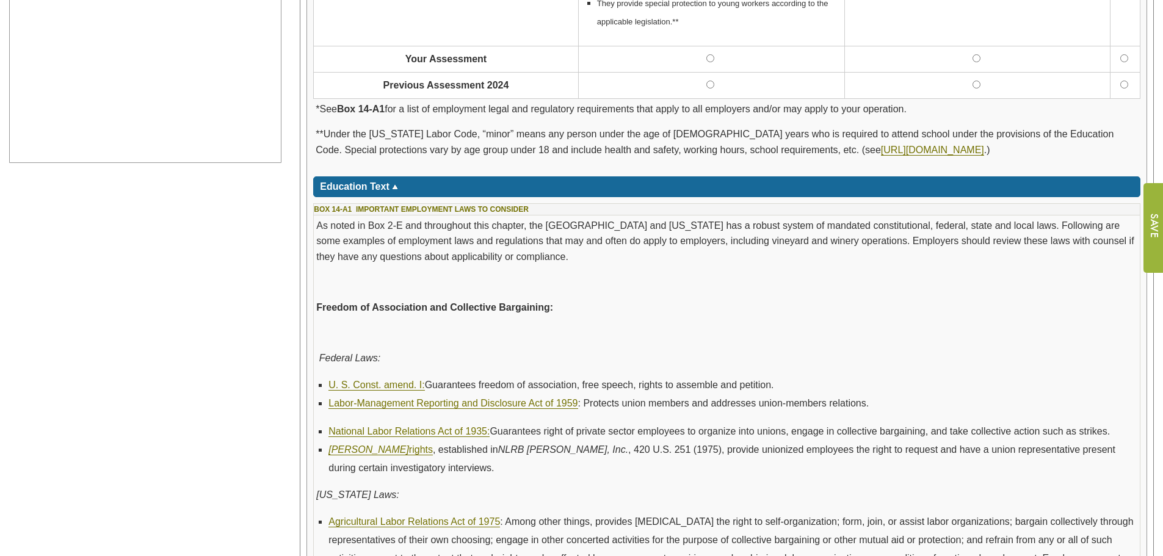
click at [377, 189] on span "Education Text" at bounding box center [355, 186] width 70 height 10
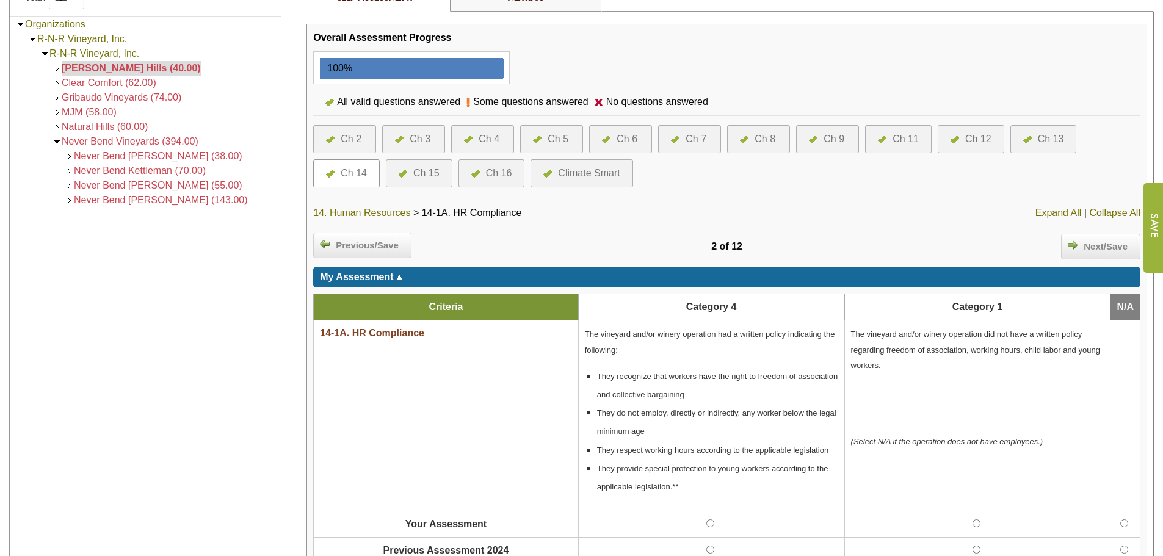
scroll to position [183, 0]
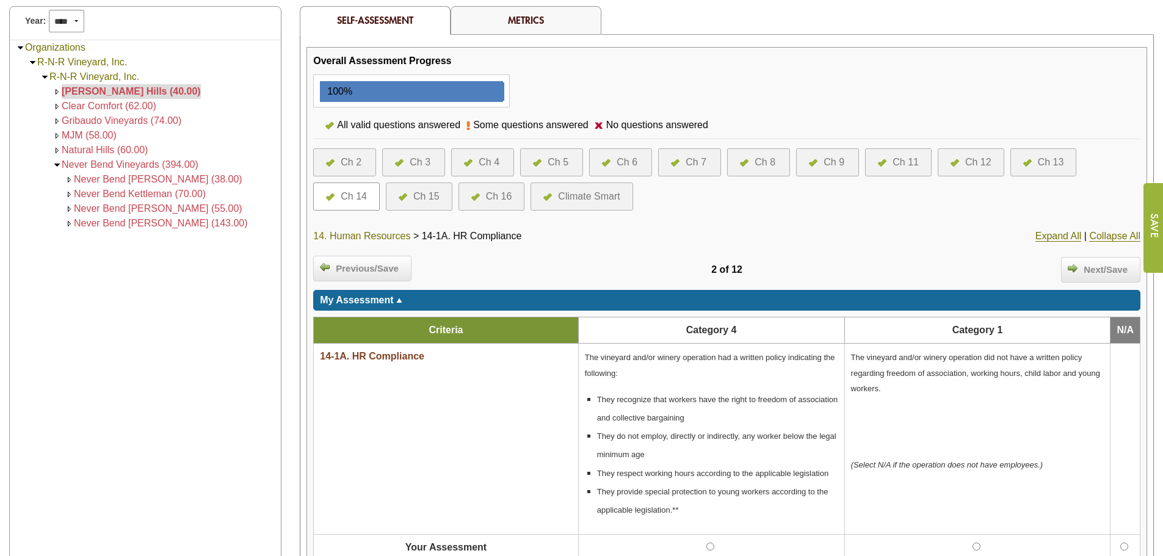
click at [358, 237] on link "14. Human Resources" at bounding box center [361, 236] width 97 height 11
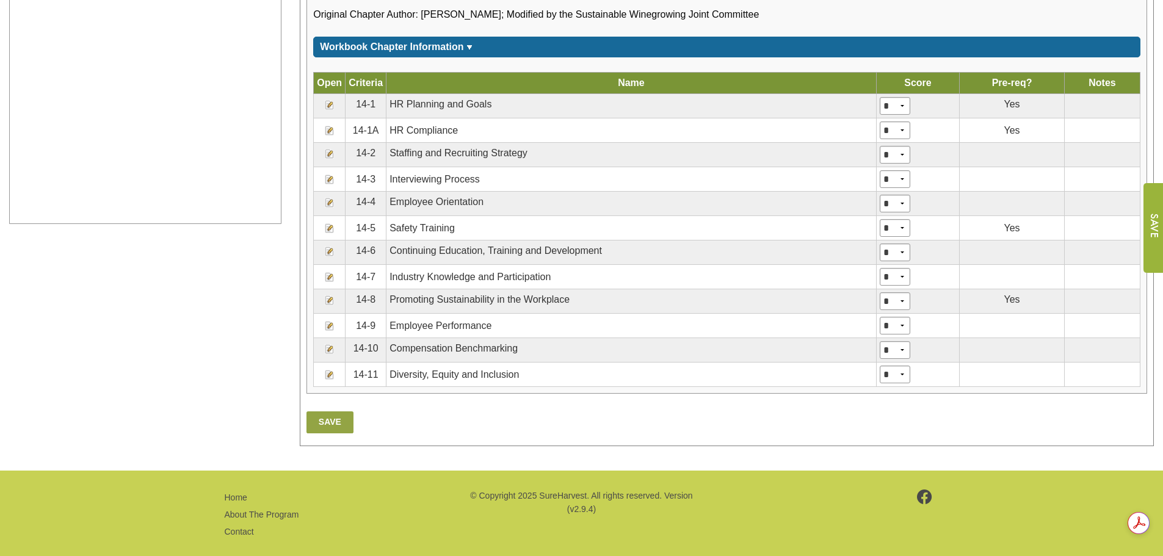
click at [330, 249] on img at bounding box center [330, 252] width 10 height 10
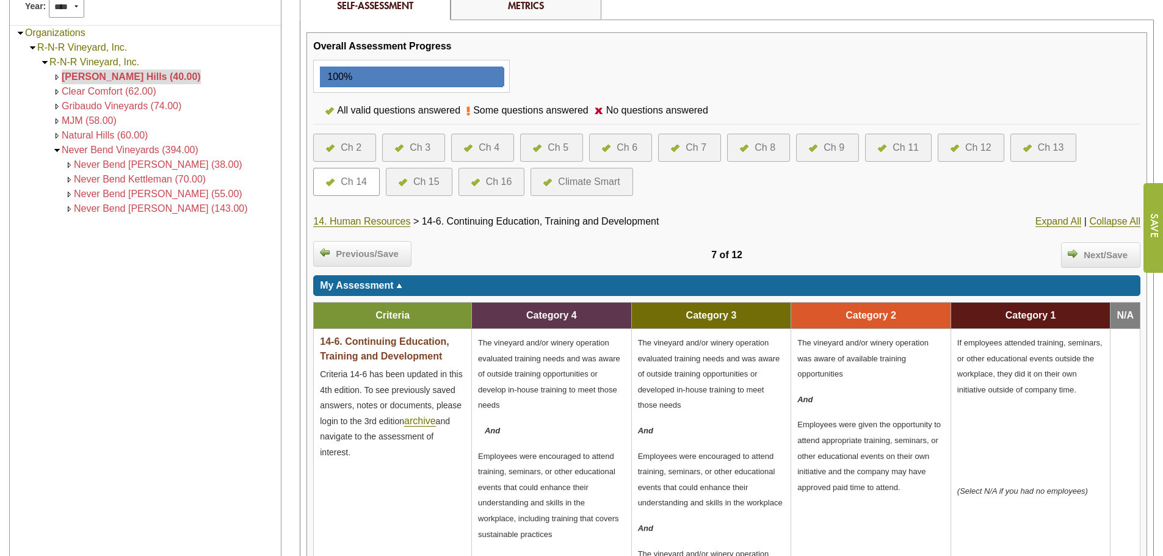
scroll to position [178, 0]
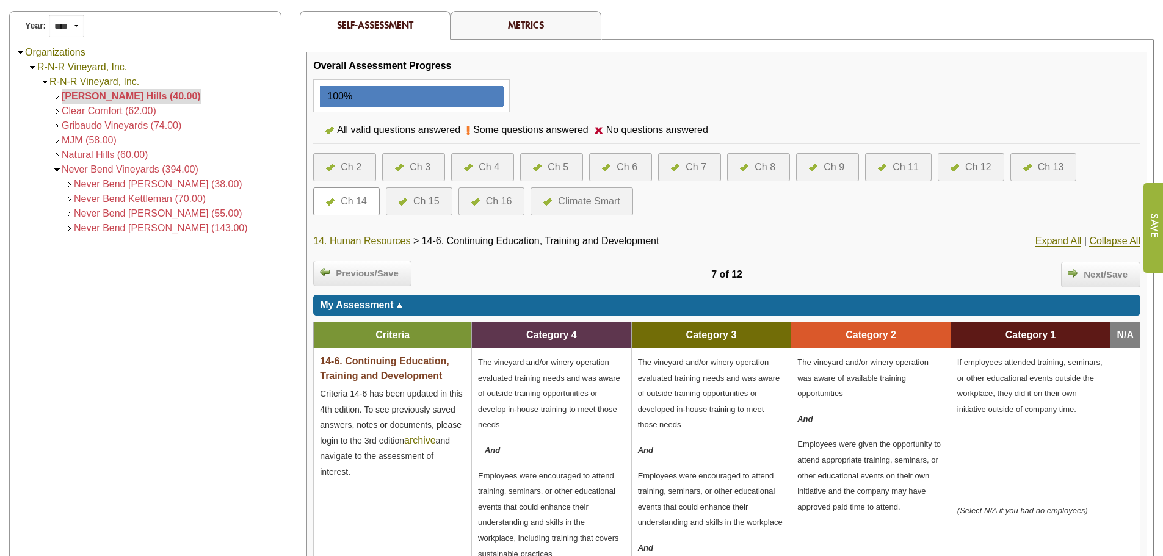
click at [370, 243] on link "14. Human Resources" at bounding box center [361, 241] width 97 height 11
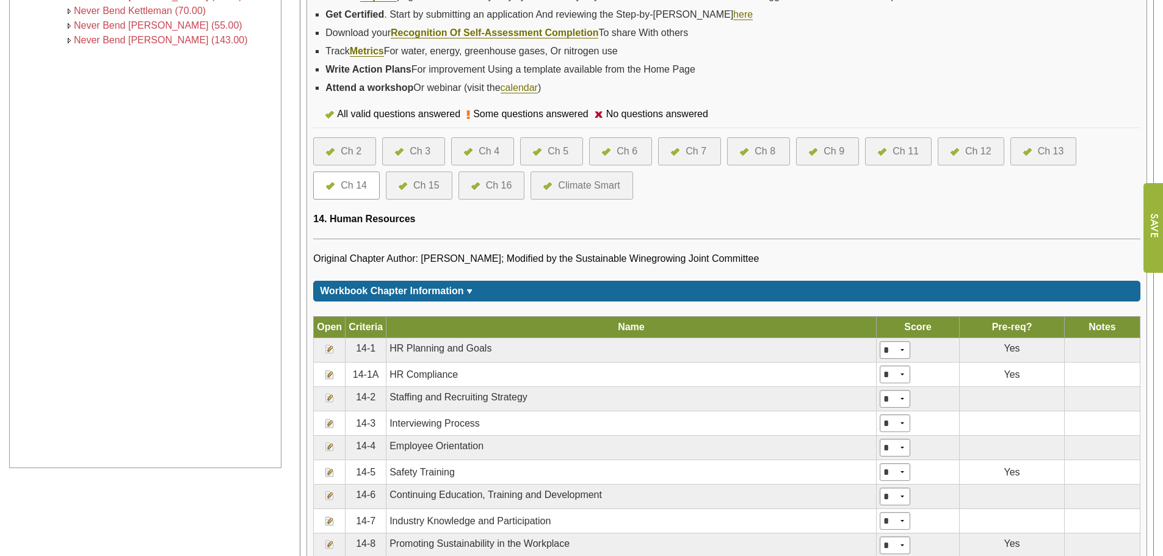
scroll to position [626, 0]
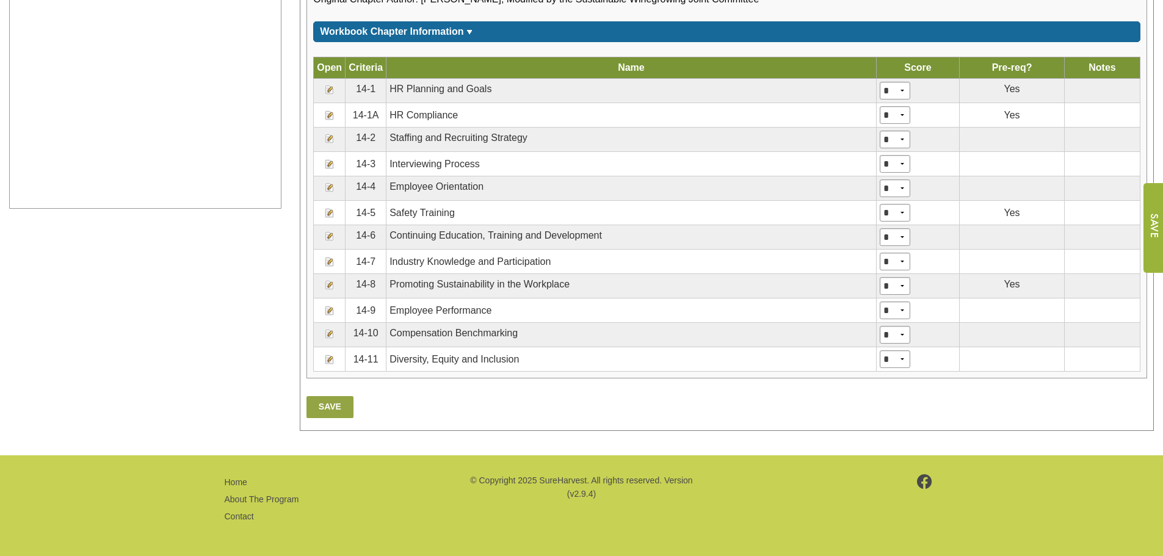
click at [330, 187] on img at bounding box center [330, 188] width 10 height 10
